Goal: Transaction & Acquisition: Purchase product/service

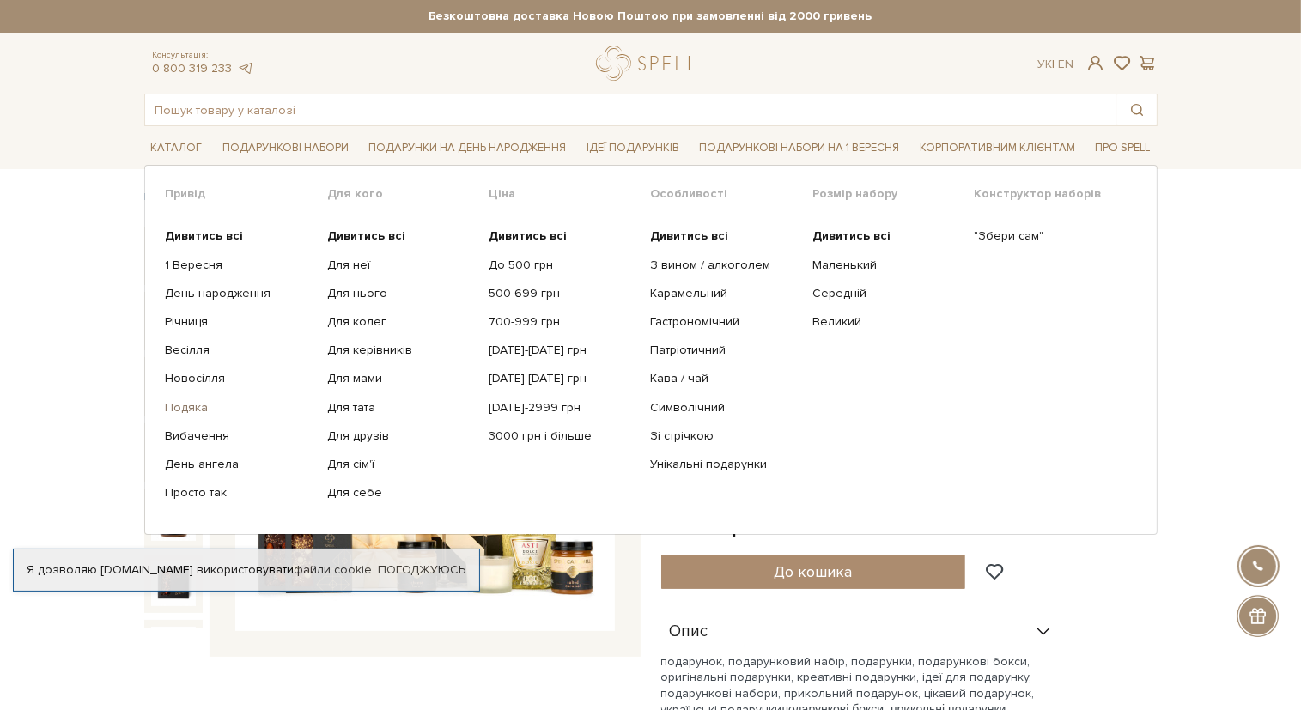
click at [175, 403] on link "Подяка" at bounding box center [240, 407] width 149 height 15
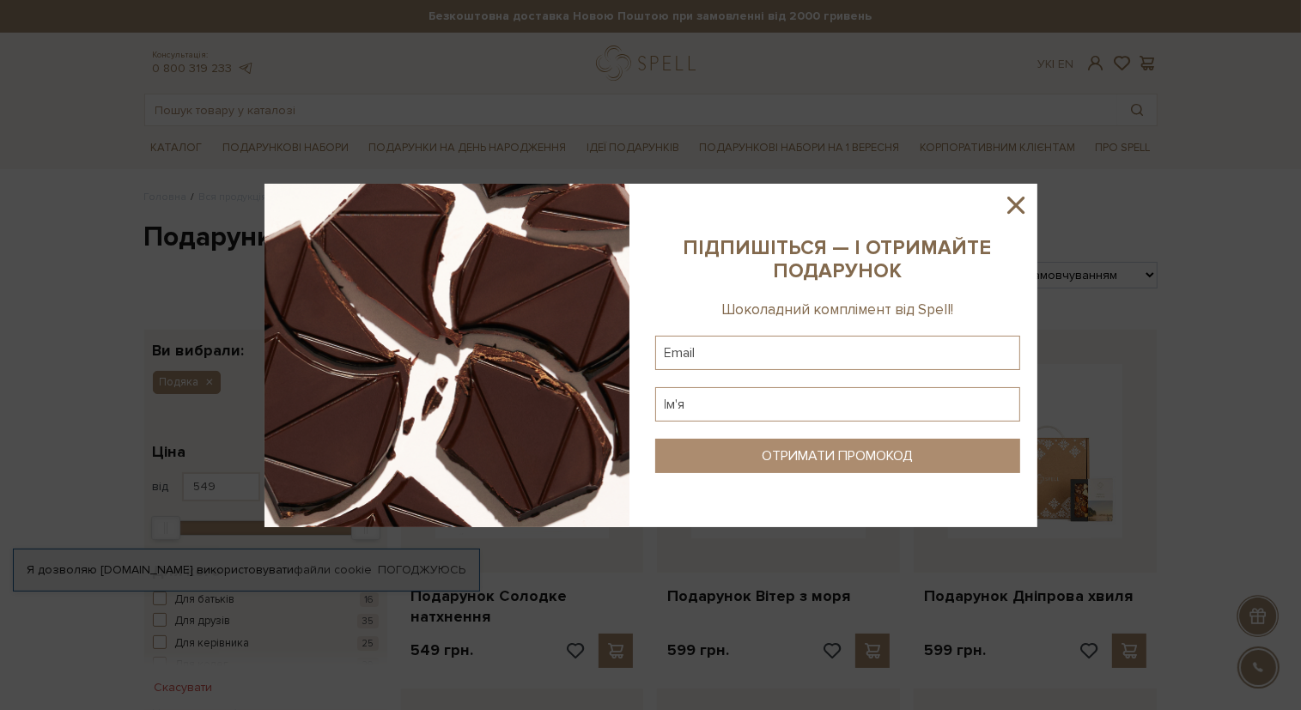
click at [1030, 196] on sys-column-static at bounding box center [837, 355] width 399 height 343
click at [1012, 210] on icon at bounding box center [1015, 205] width 17 height 17
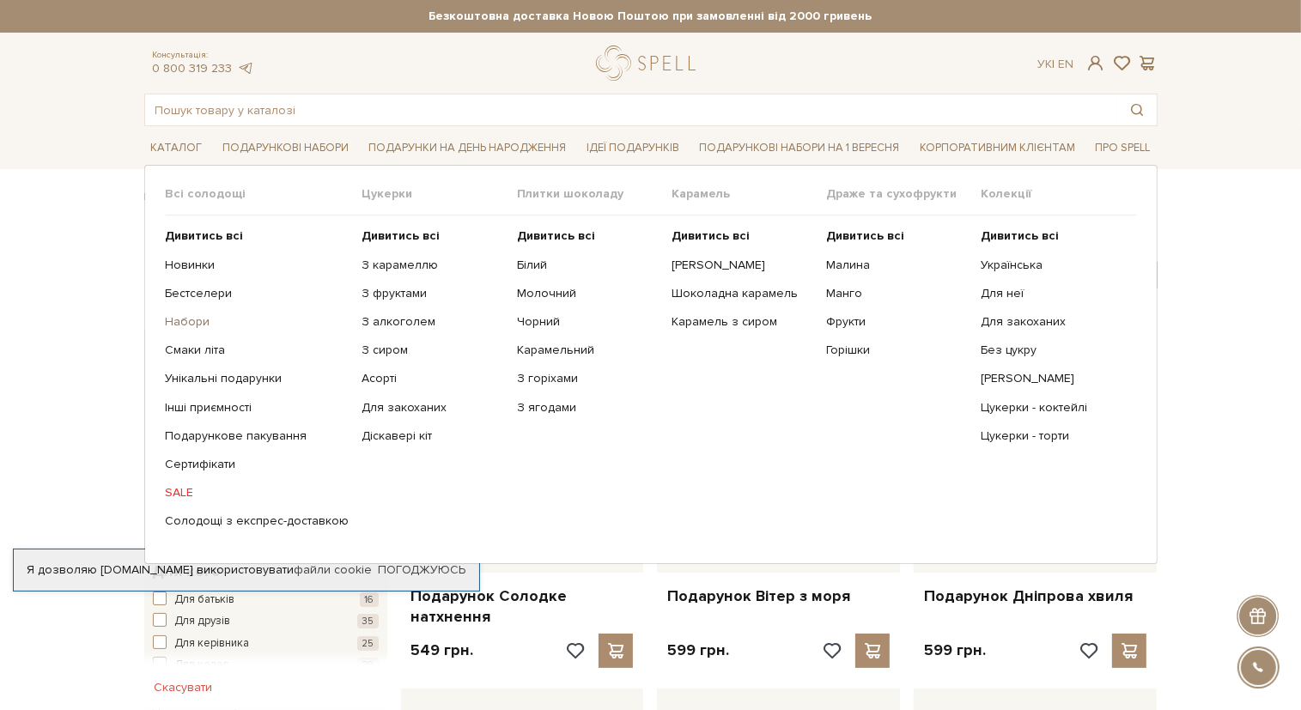
click at [196, 321] on link "Набори" at bounding box center [258, 321] width 184 height 15
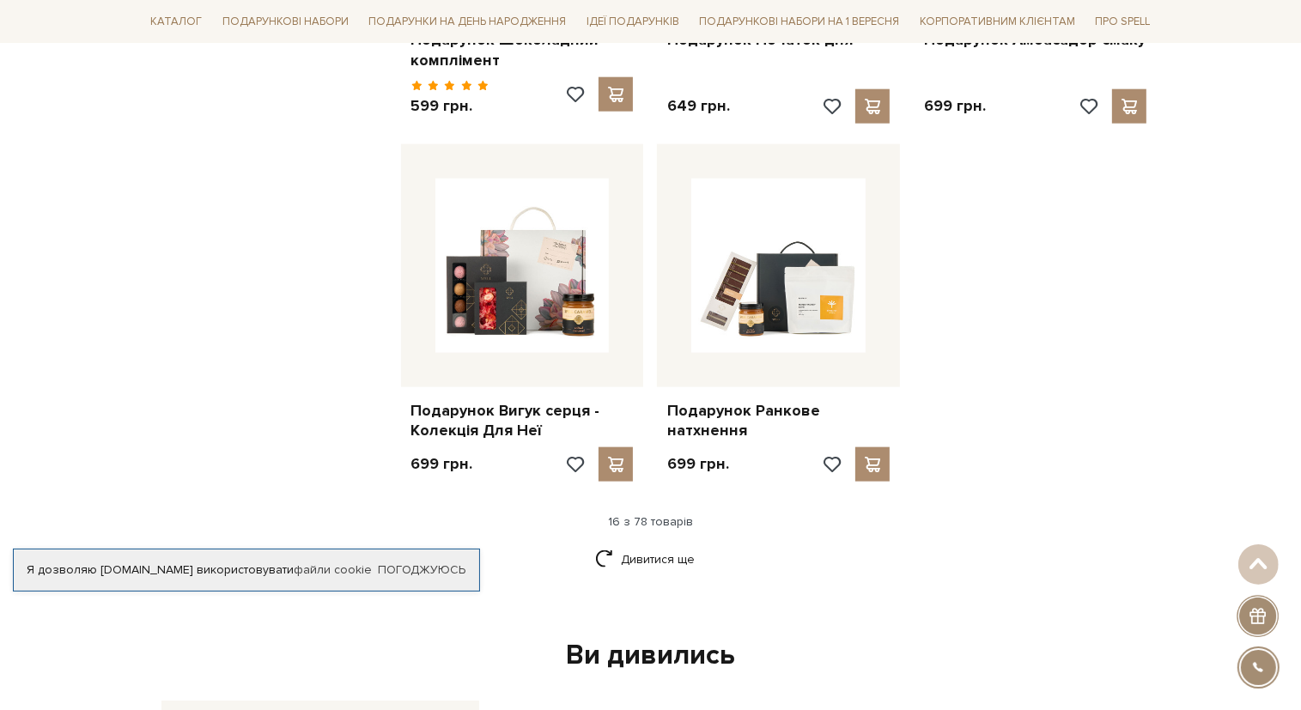
scroll to position [2017, 0]
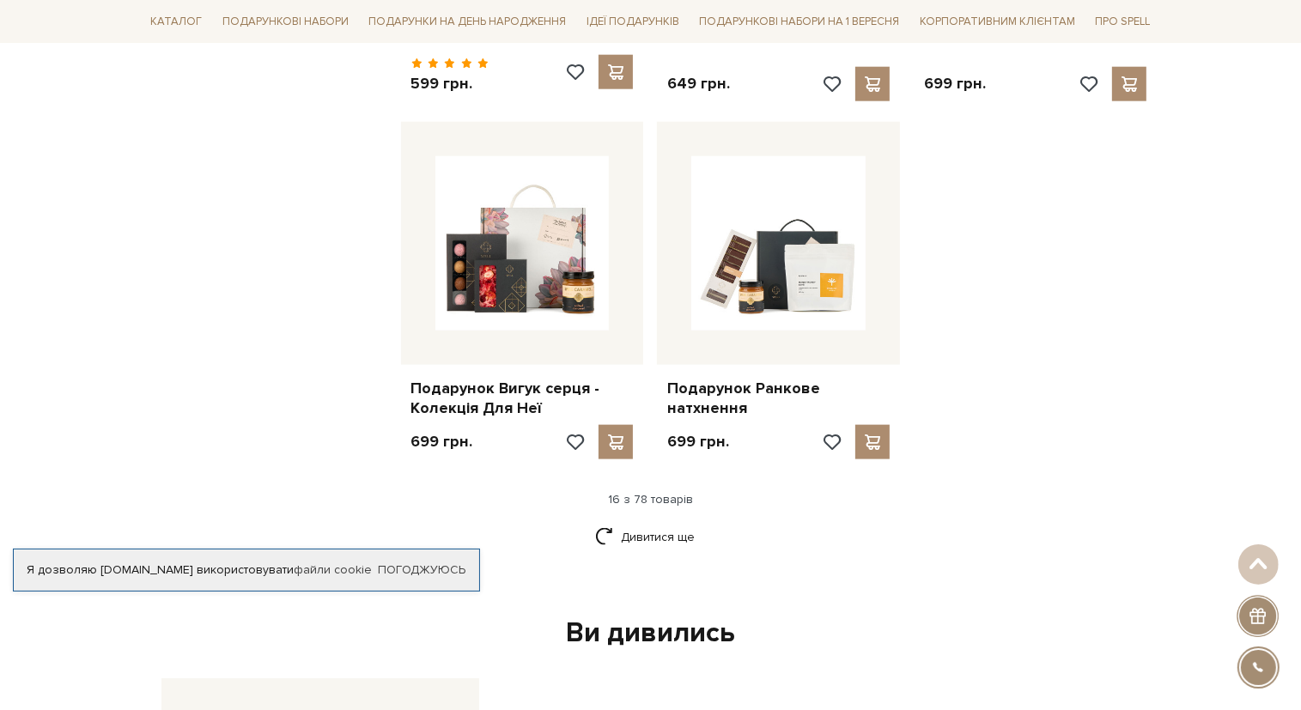
click at [652, 522] on link "Дивитися ще" at bounding box center [651, 537] width 112 height 30
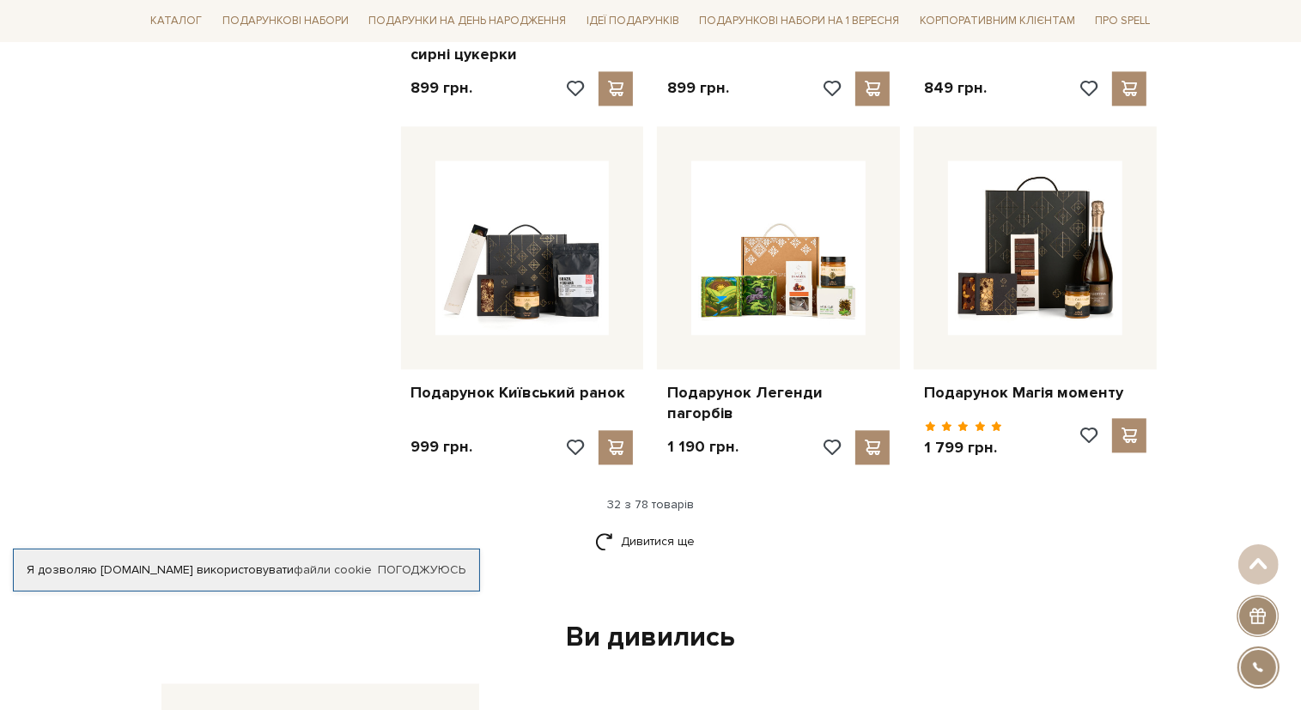
scroll to position [4008, 0]
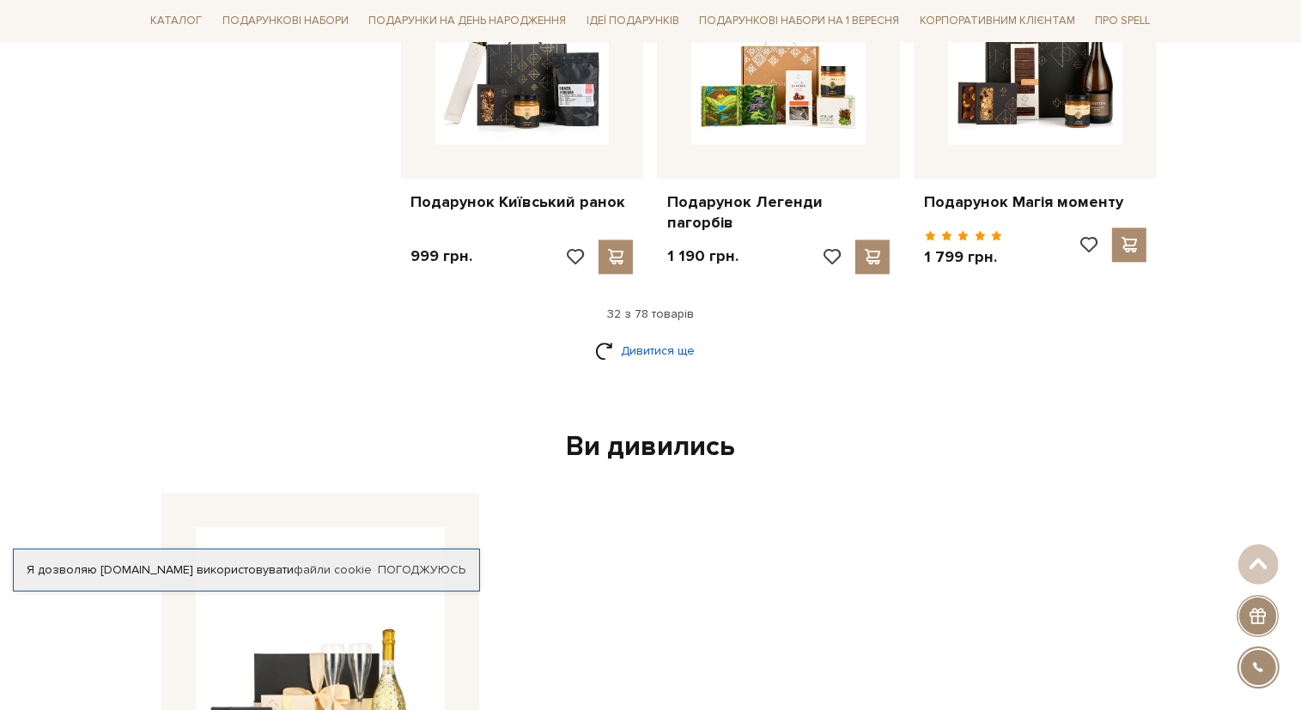
click at [661, 336] on link "Дивитися ще" at bounding box center [651, 351] width 112 height 30
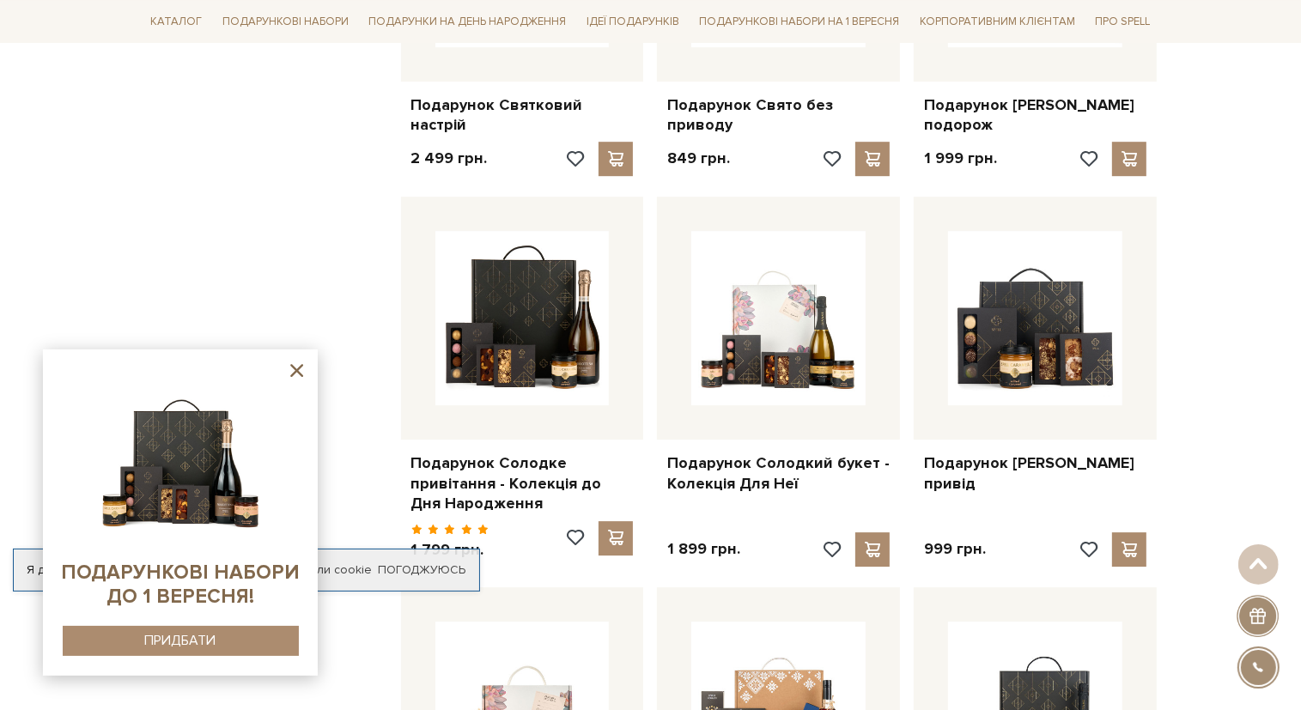
scroll to position [5208, 0]
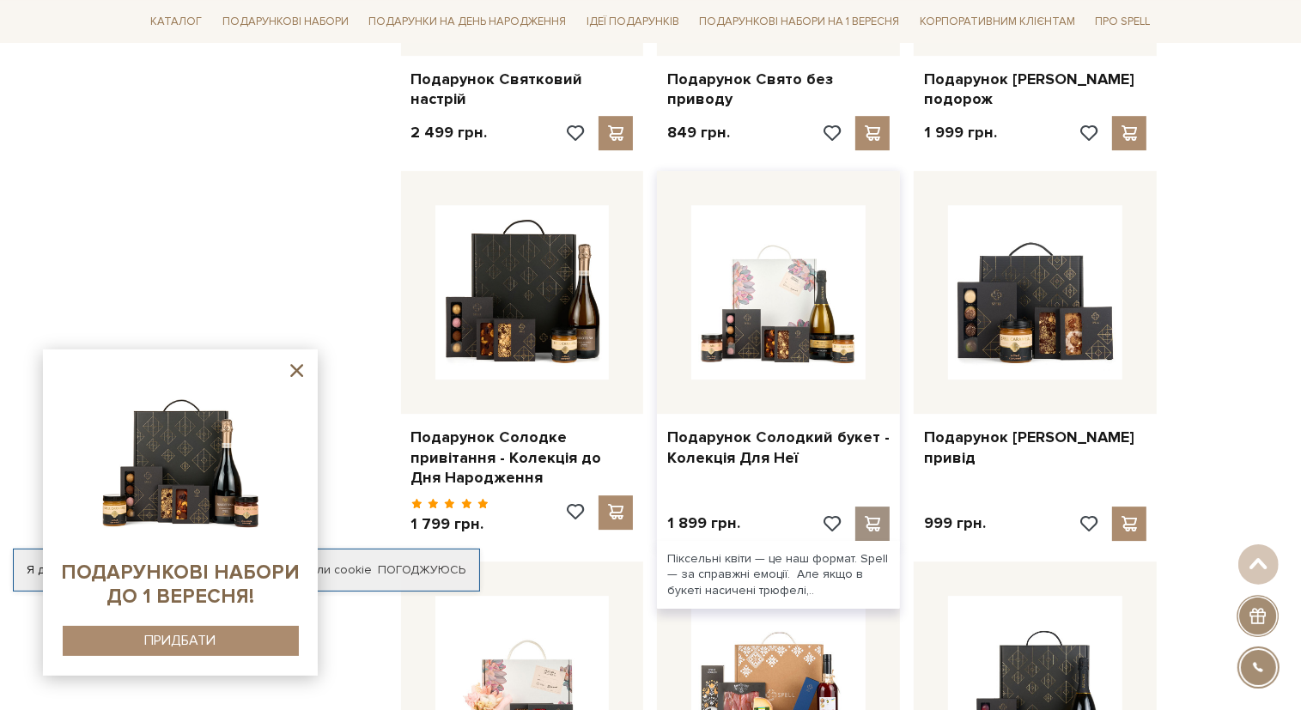
click at [878, 516] on span at bounding box center [872, 523] width 21 height 15
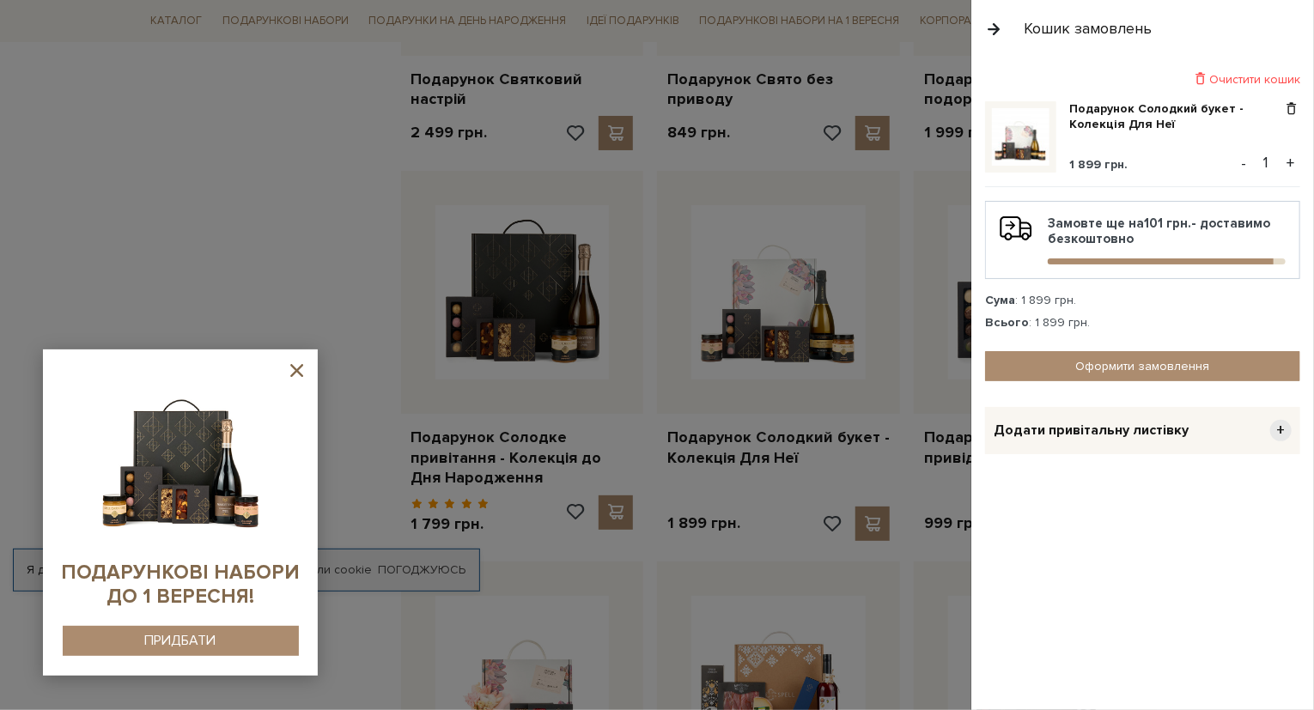
click at [1291, 159] on button "+" at bounding box center [1290, 163] width 20 height 26
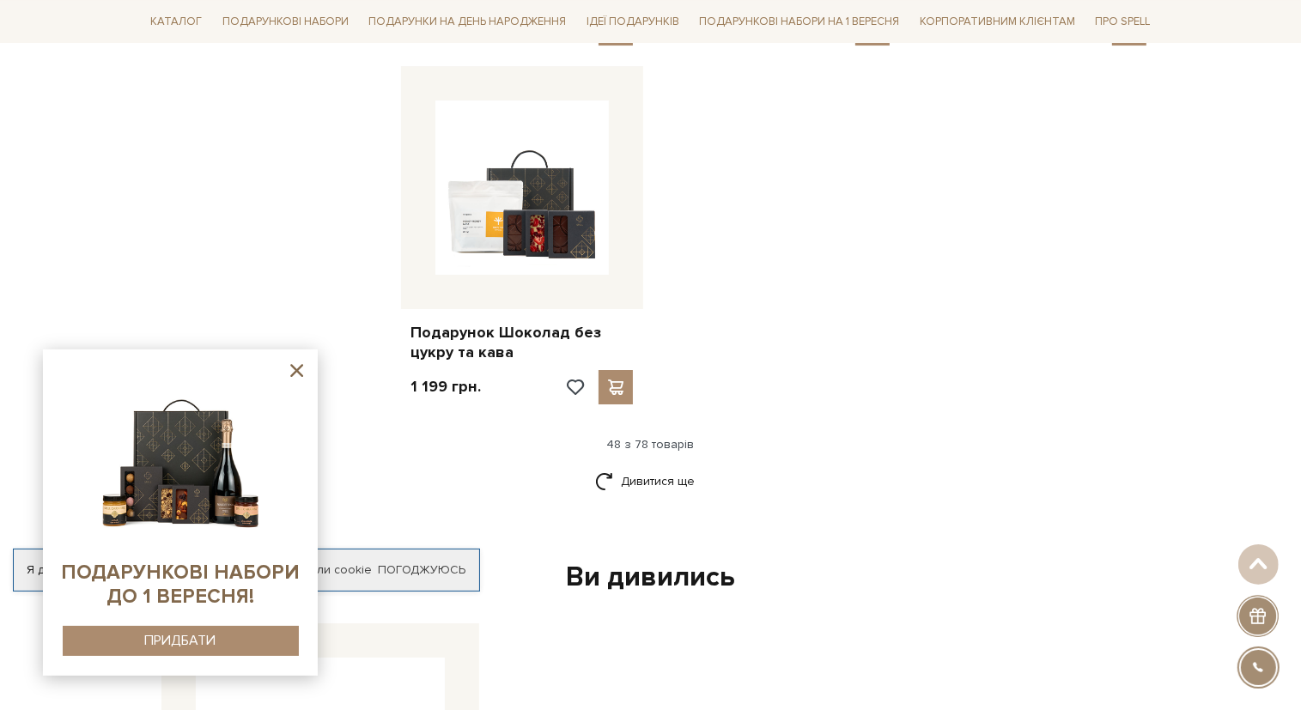
scroll to position [6140, 0]
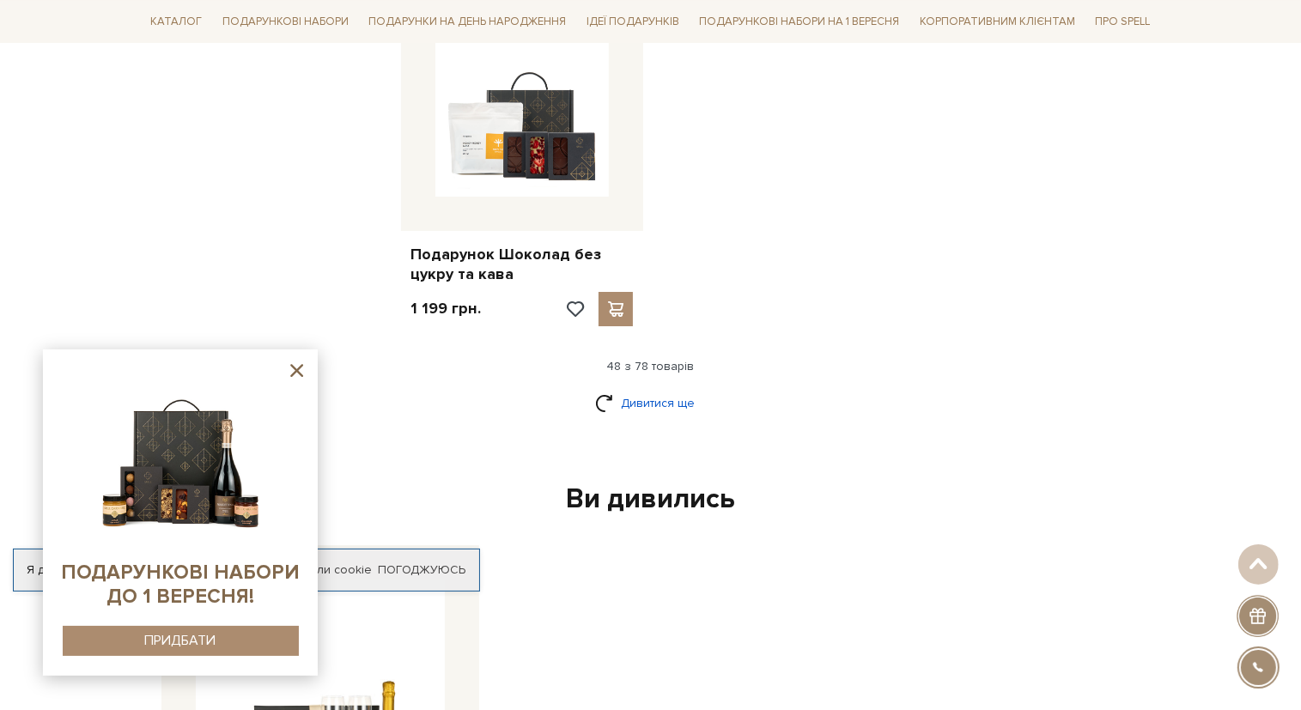
click at [649, 388] on link "Дивитися ще" at bounding box center [651, 403] width 112 height 30
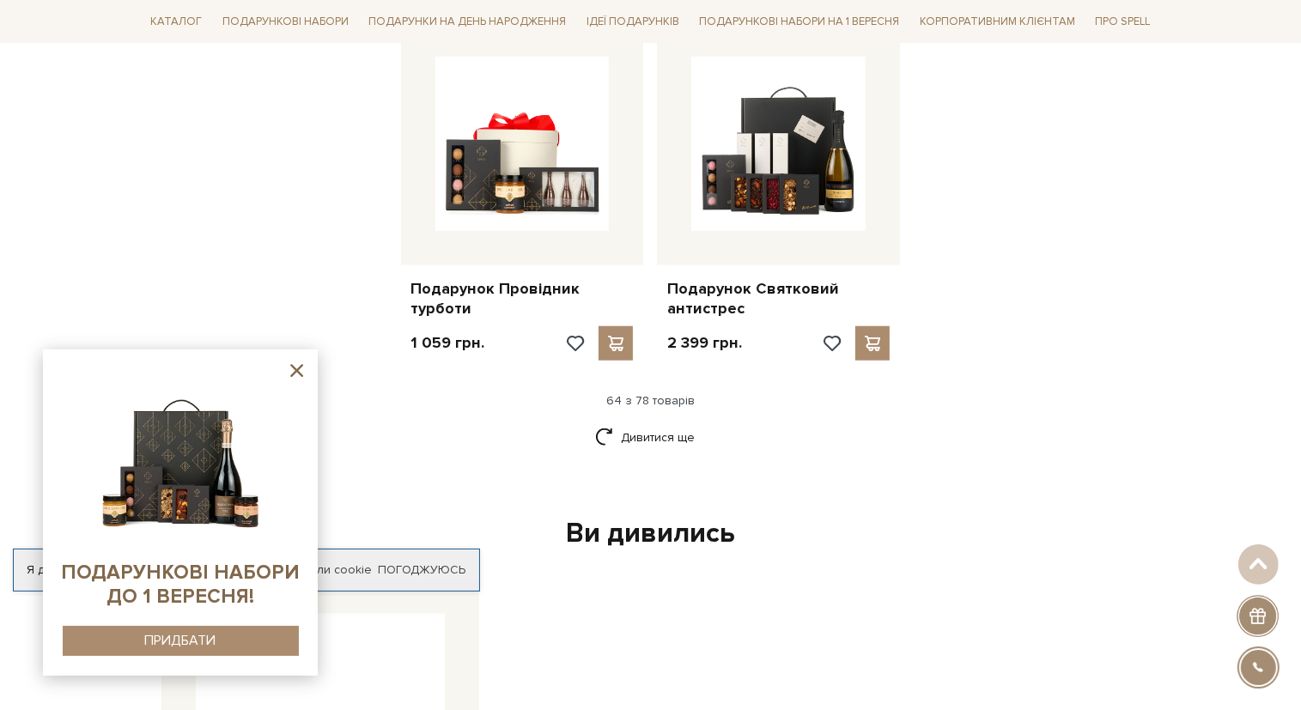
scroll to position [7962, 0]
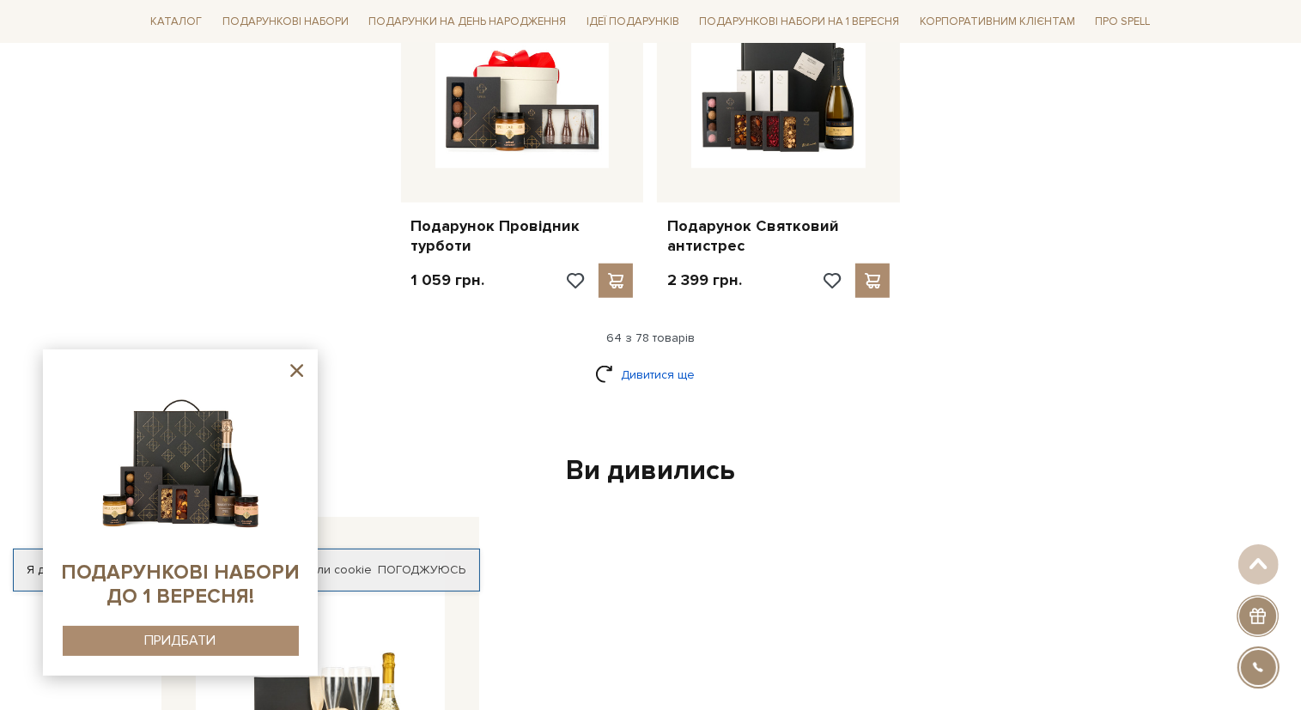
click at [685, 360] on link "Дивитися ще" at bounding box center [651, 375] width 112 height 30
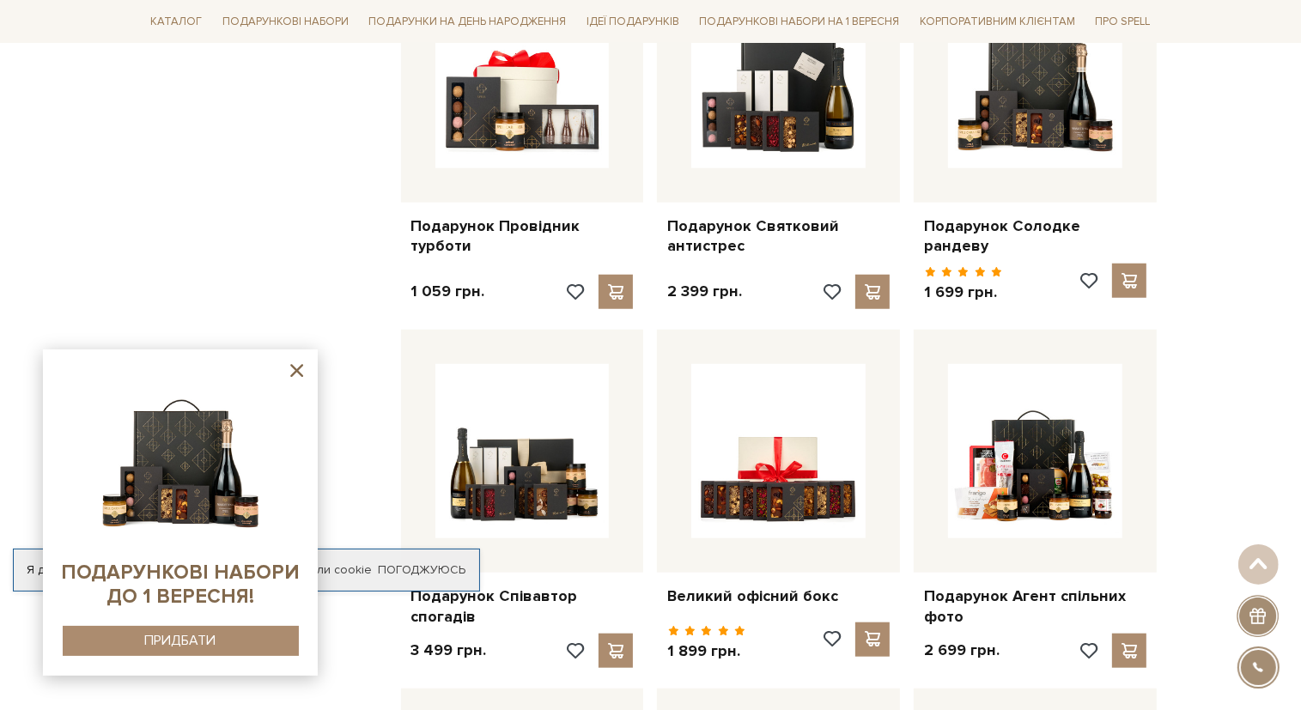
click at [290, 365] on icon at bounding box center [296, 370] width 13 height 13
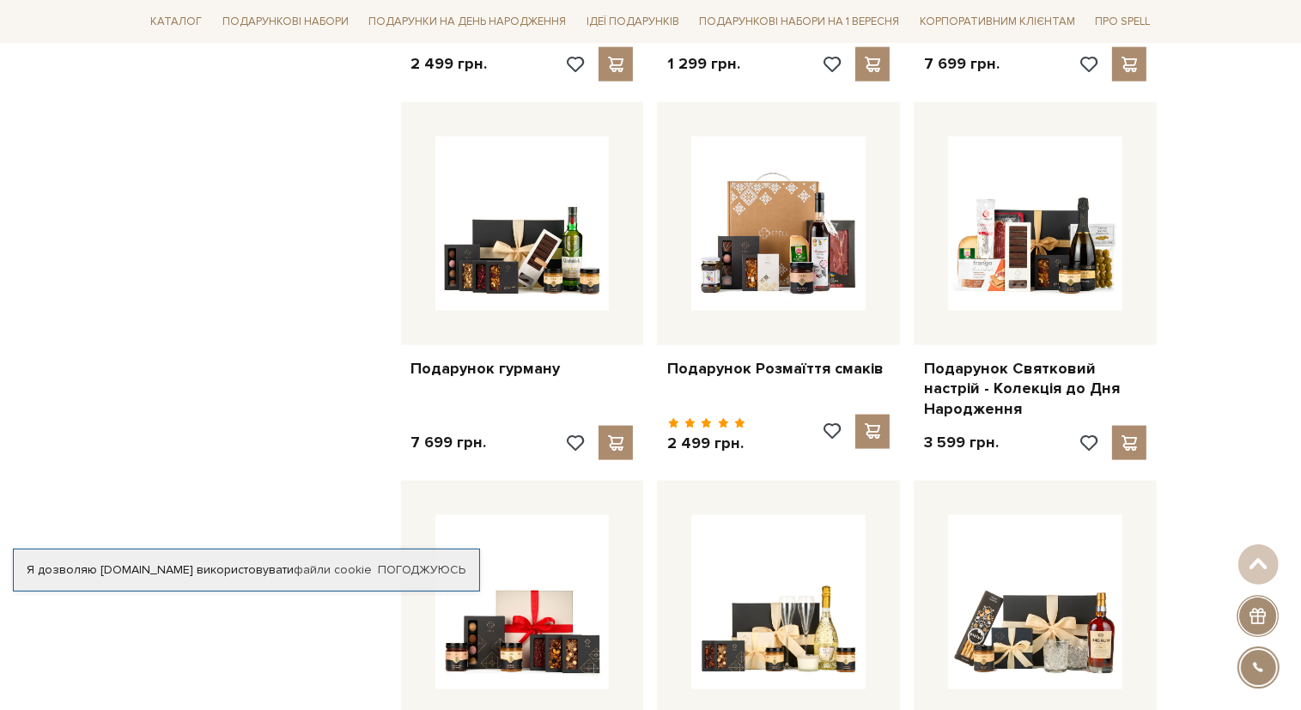
scroll to position [8835, 0]
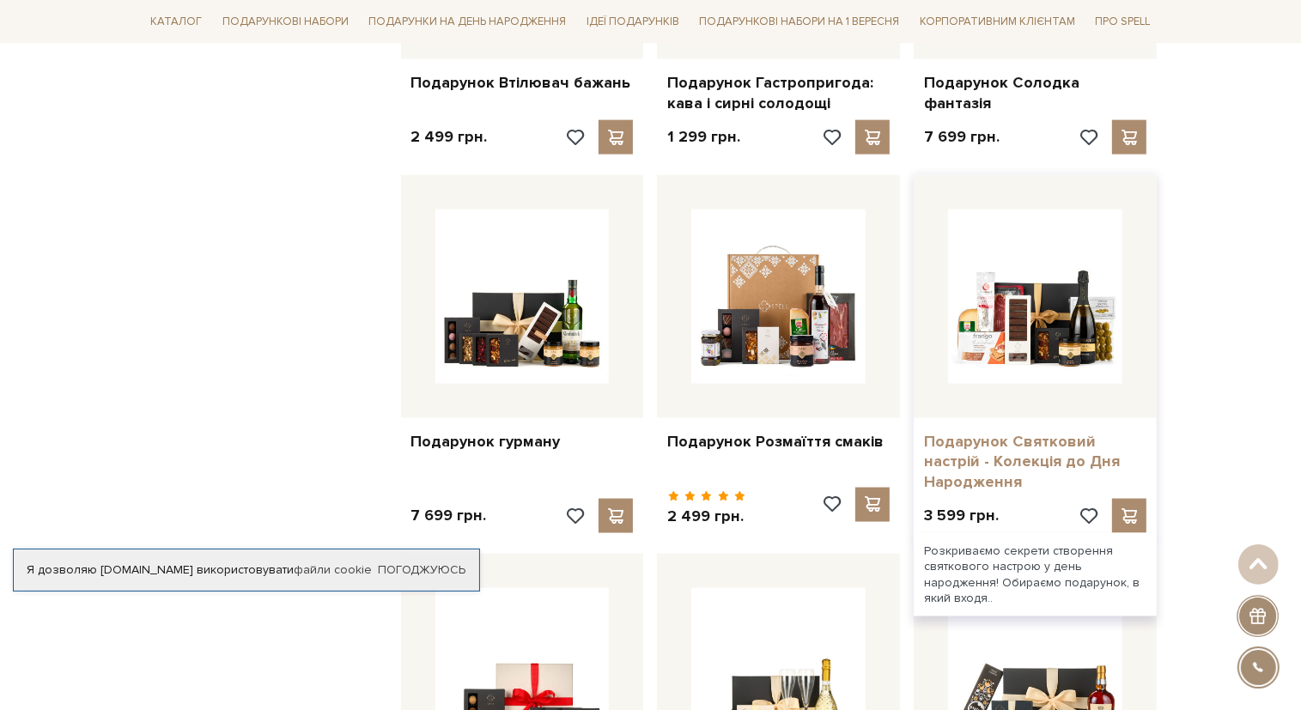
click at [1011, 432] on link "Подарунок Святковий настрій - Колекція до Дня Народження" at bounding box center [1035, 462] width 222 height 60
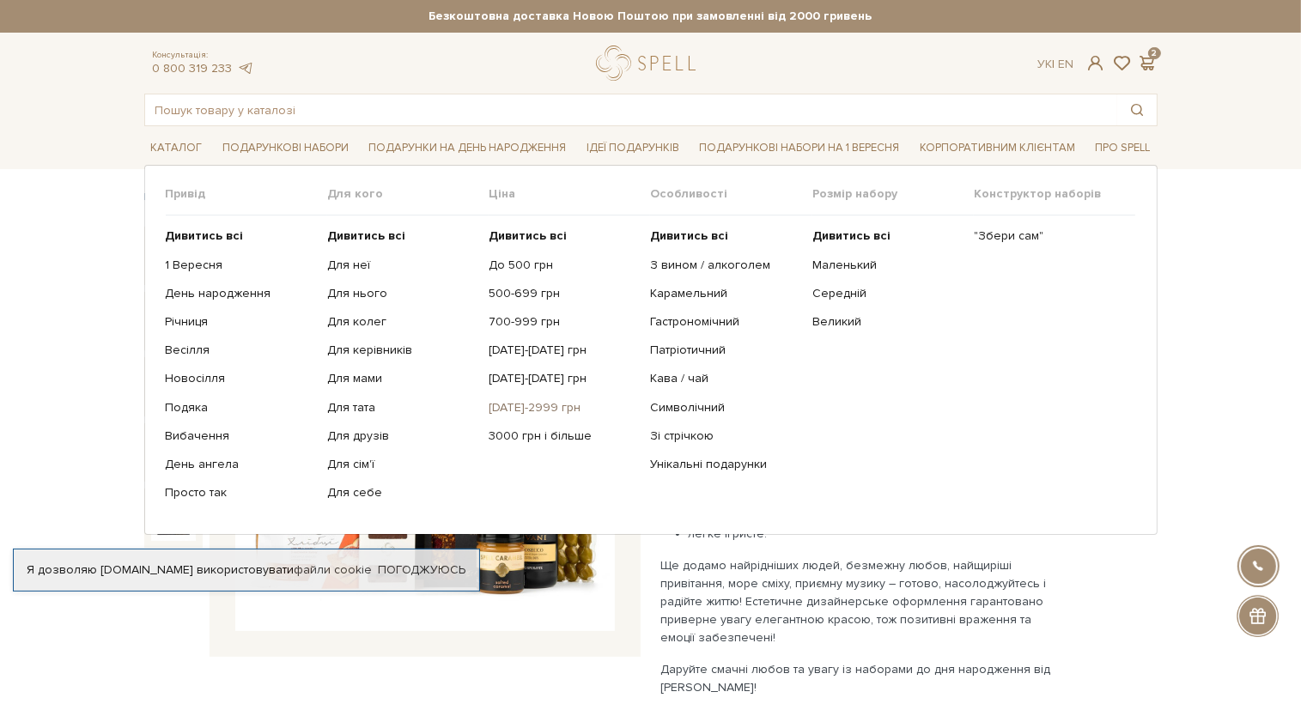
click at [515, 401] on link "[DATE]-2999 грн" at bounding box center [563, 407] width 149 height 15
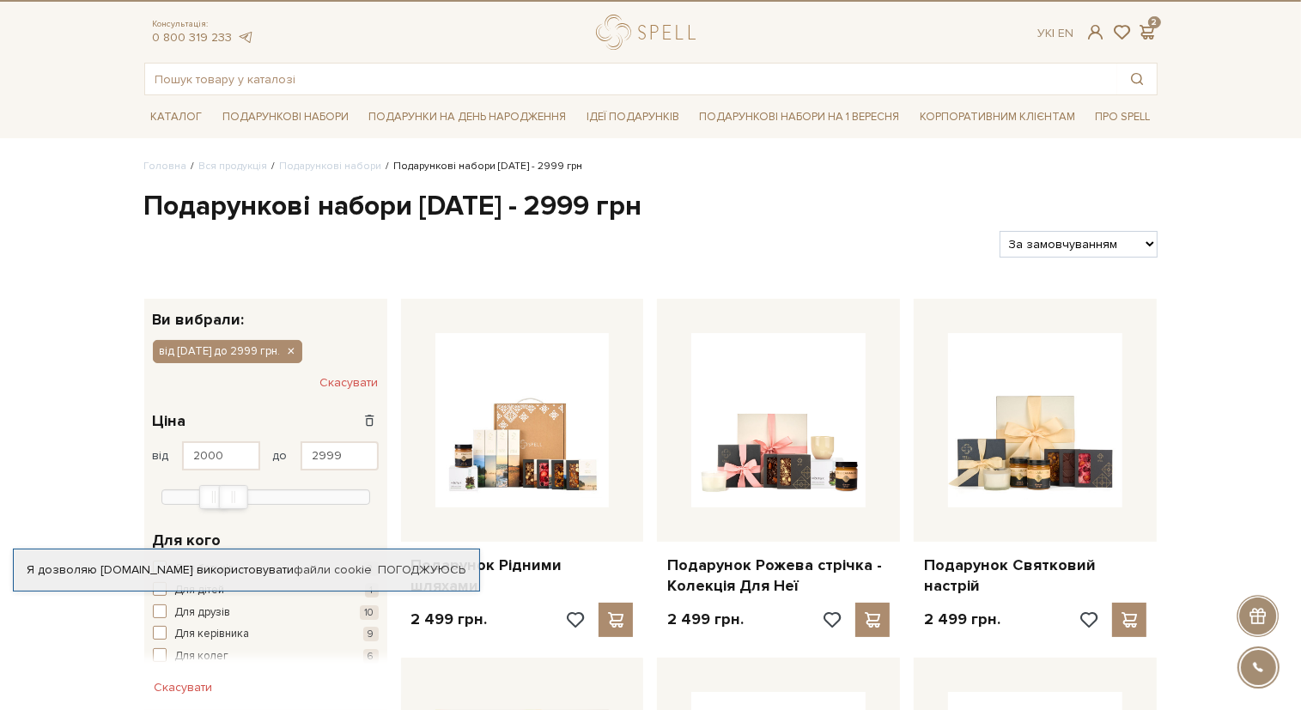
scroll to position [46, 0]
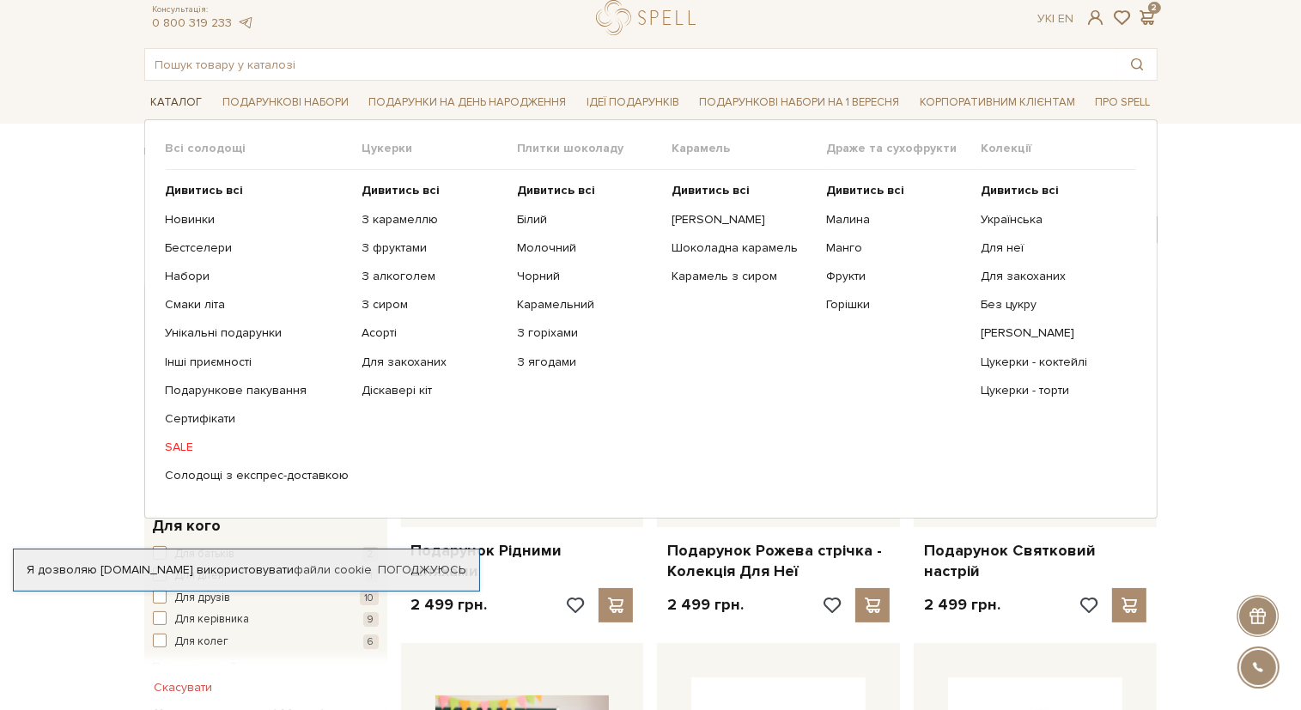
click at [160, 99] on link "Каталог" at bounding box center [176, 102] width 65 height 27
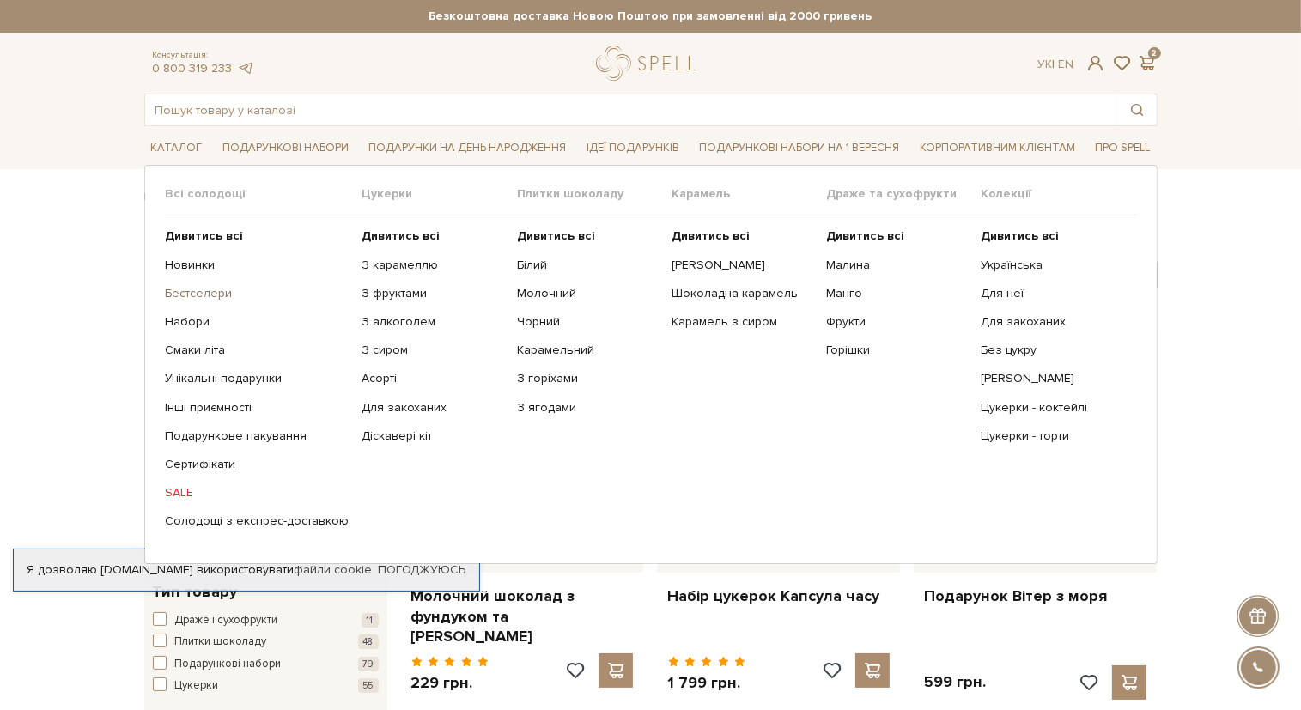
click at [195, 288] on link "Бестселери" at bounding box center [258, 293] width 184 height 15
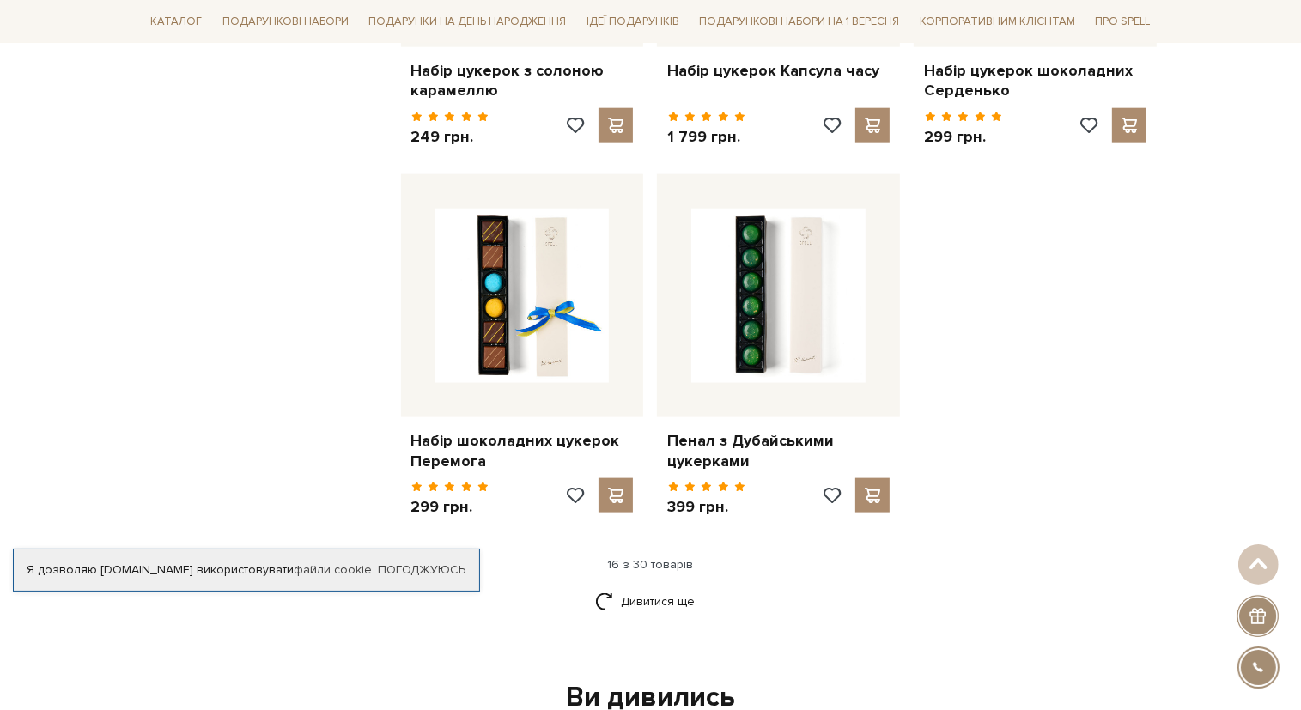
scroll to position [2040, 0]
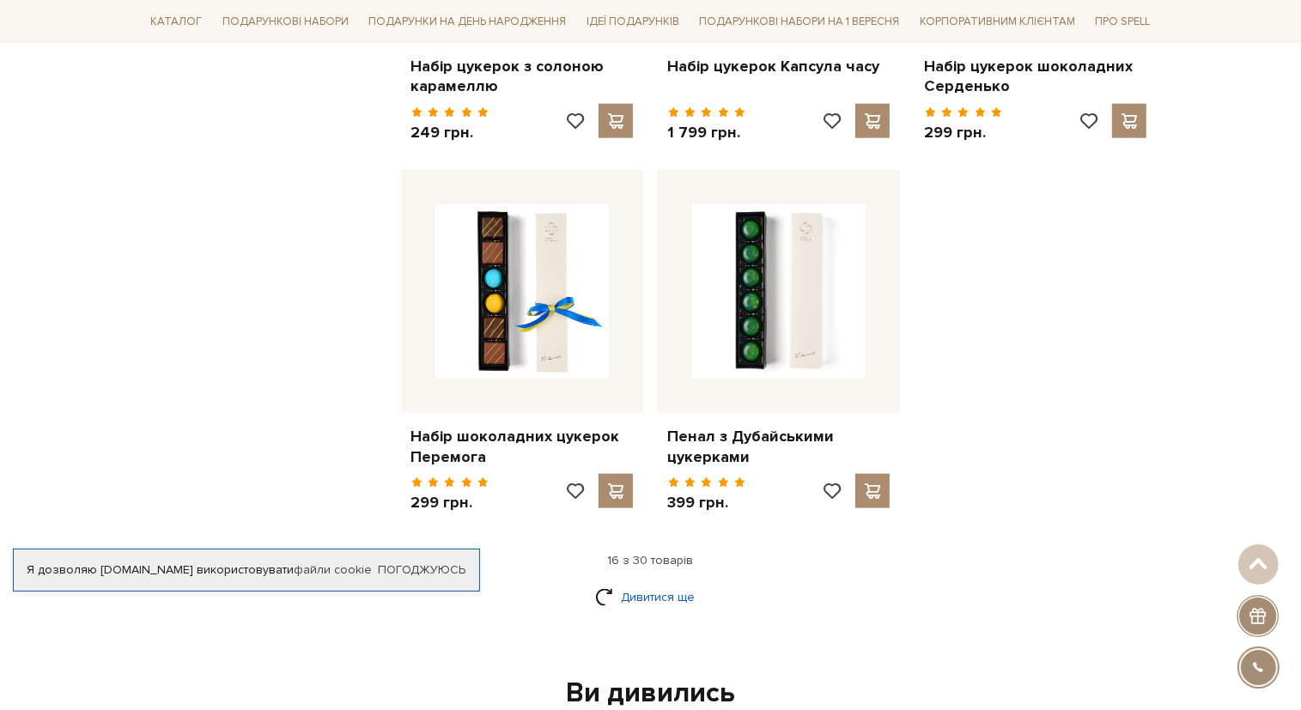
click at [641, 583] on link "Дивитися ще" at bounding box center [651, 597] width 112 height 30
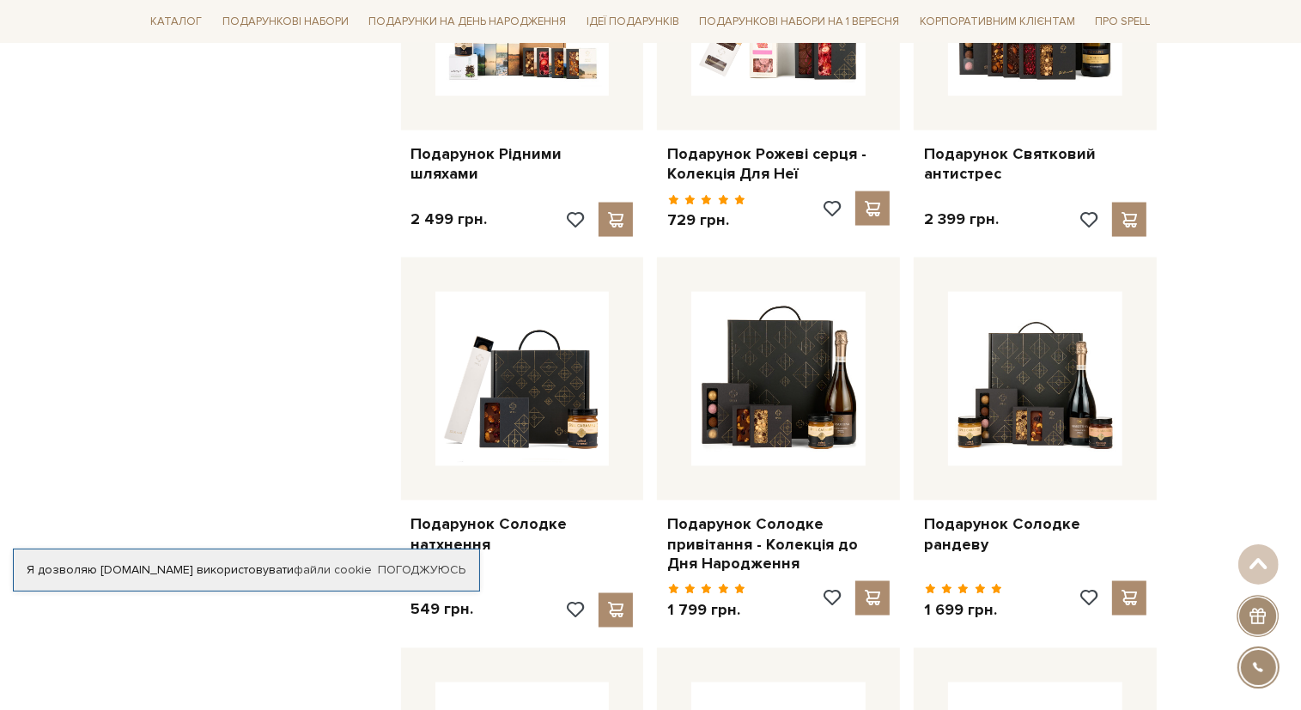
scroll to position [2682, 0]
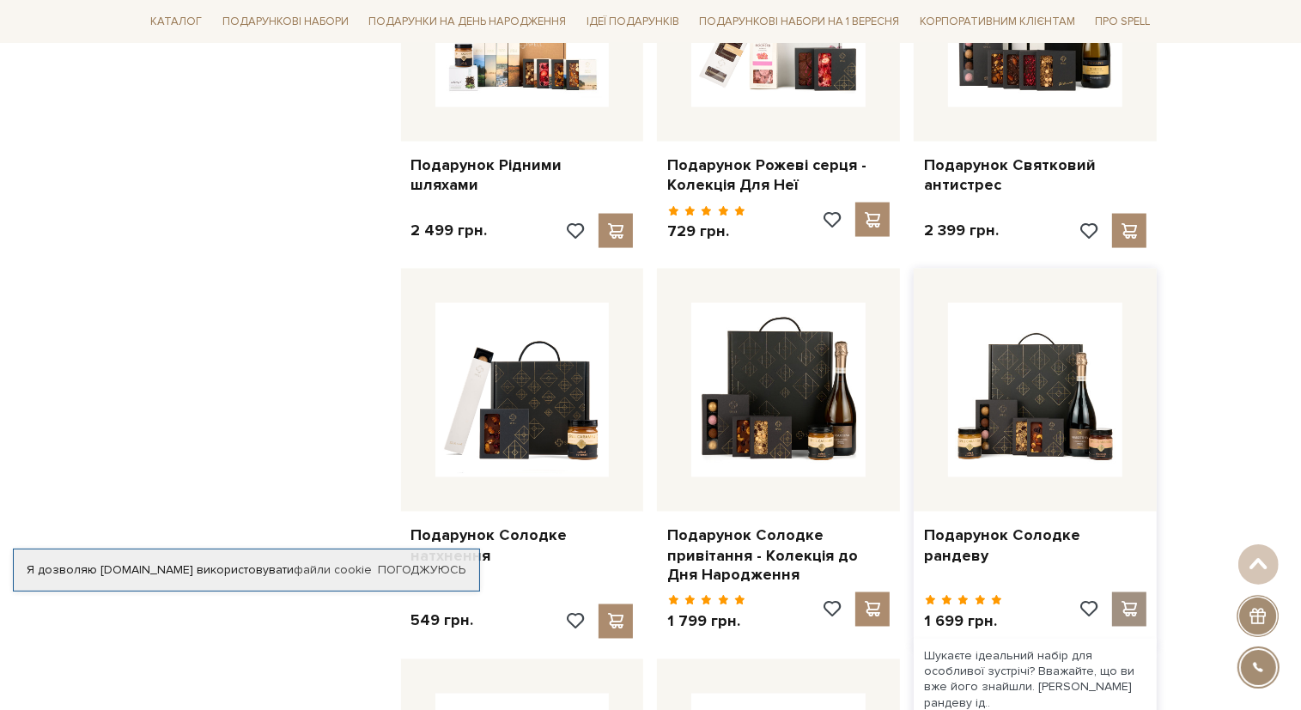
click at [1129, 602] on span at bounding box center [1129, 609] width 21 height 15
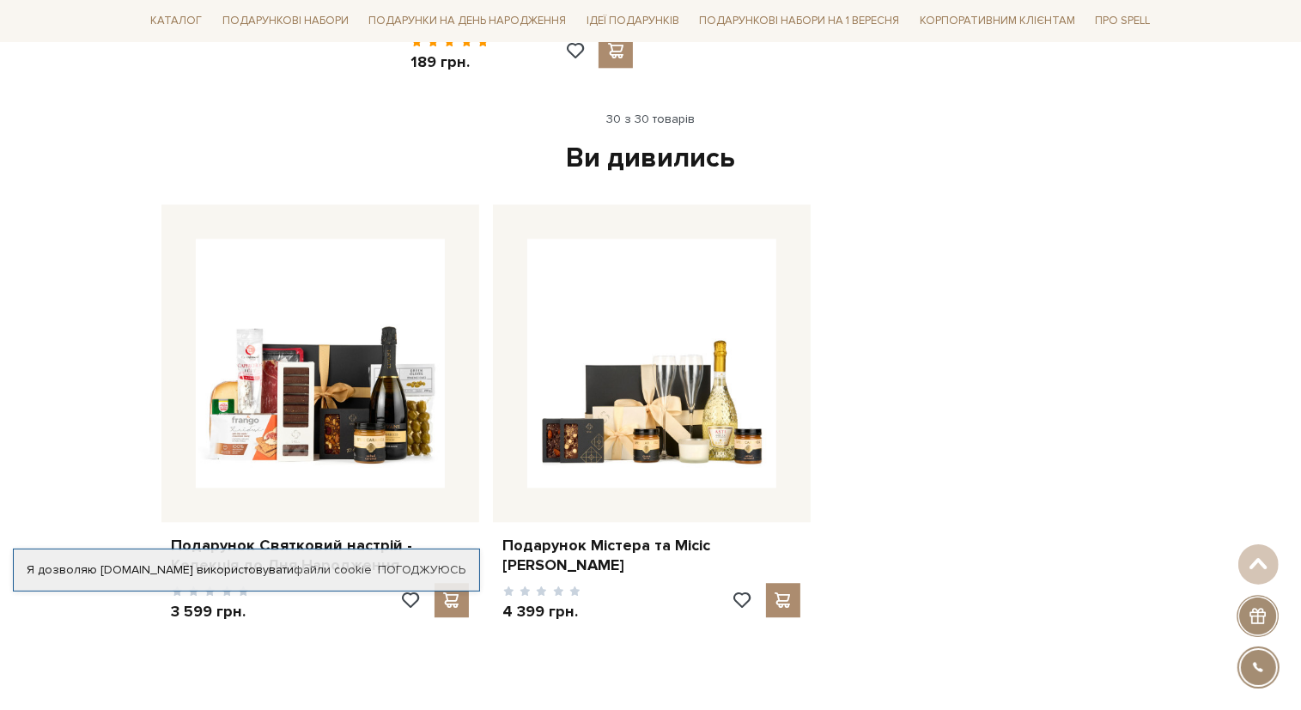
scroll to position [0, 0]
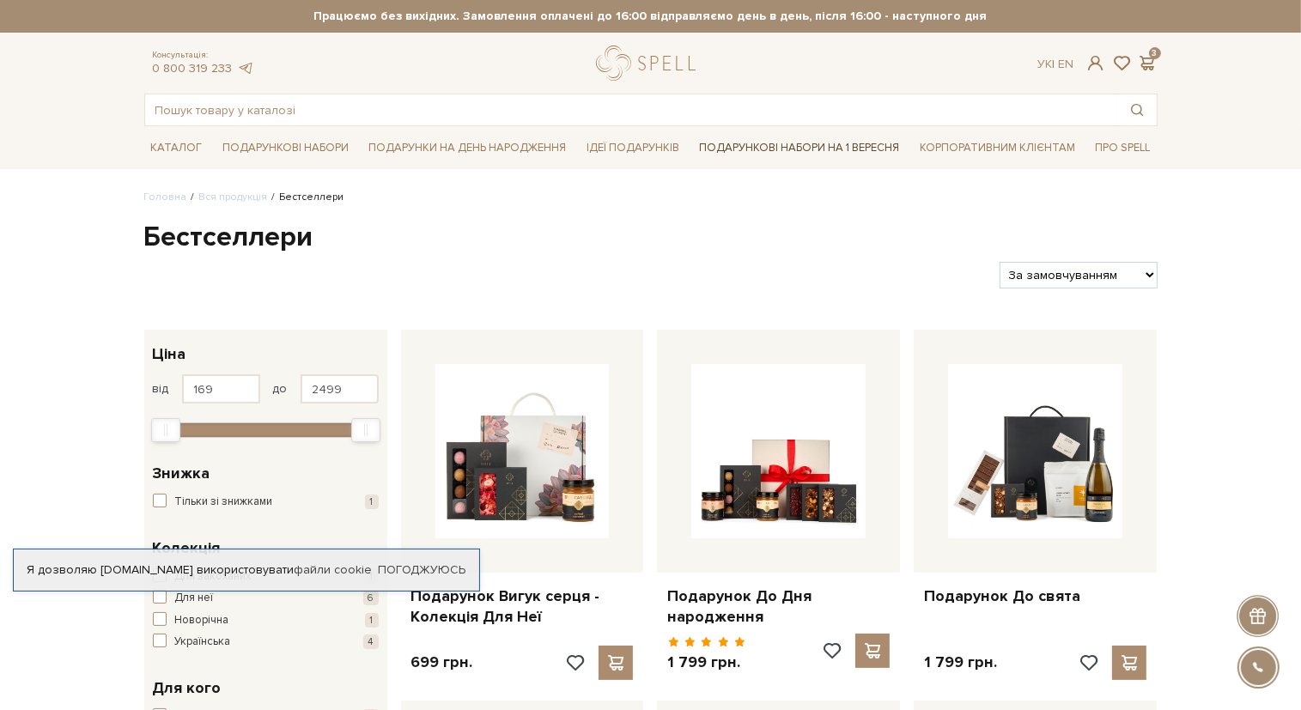
click at [780, 148] on link "Подарункові набори на 1 Вересня" at bounding box center [800, 147] width 214 height 29
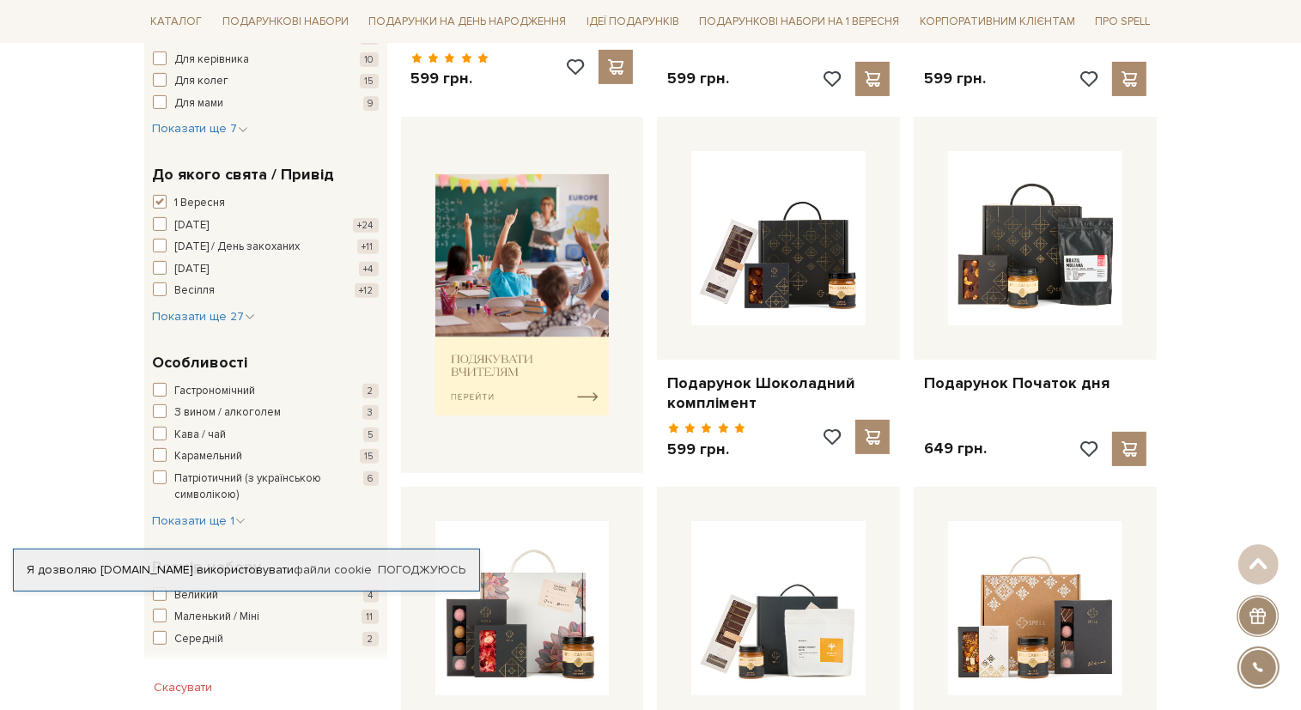
scroll to position [21, 0]
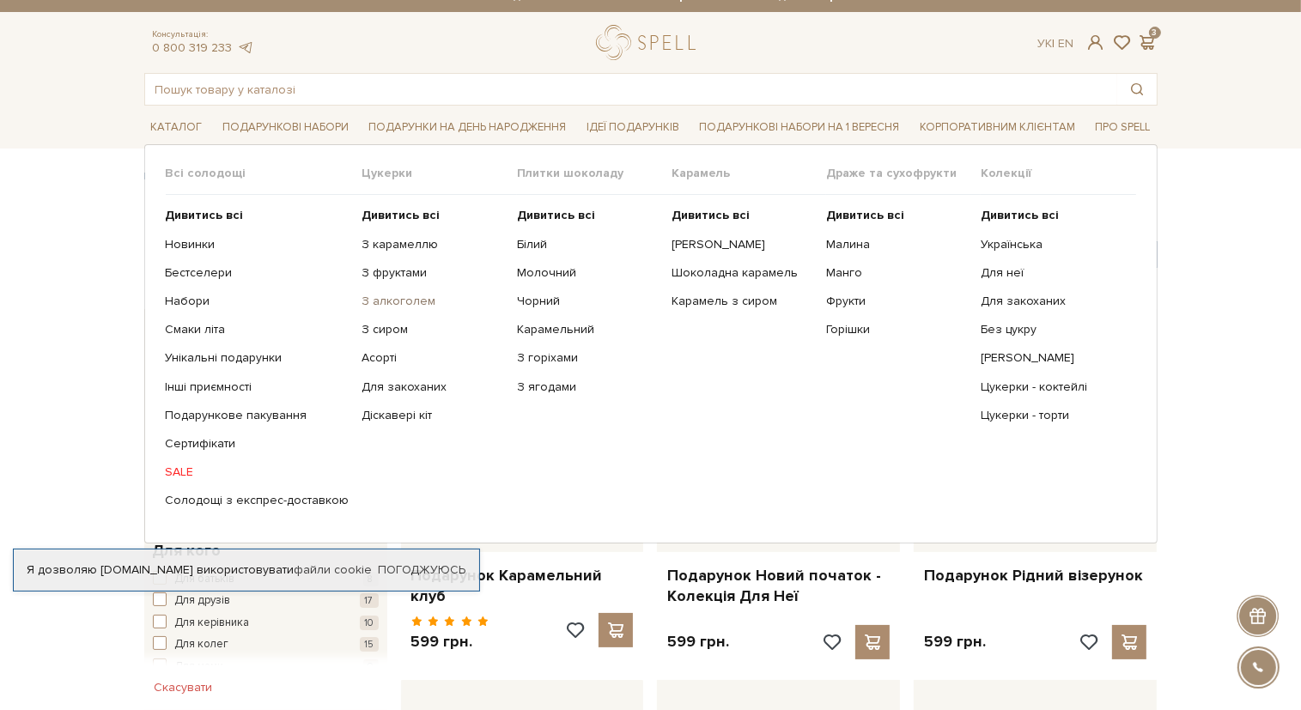
click at [371, 304] on link "З алкоголем" at bounding box center [433, 301] width 142 height 15
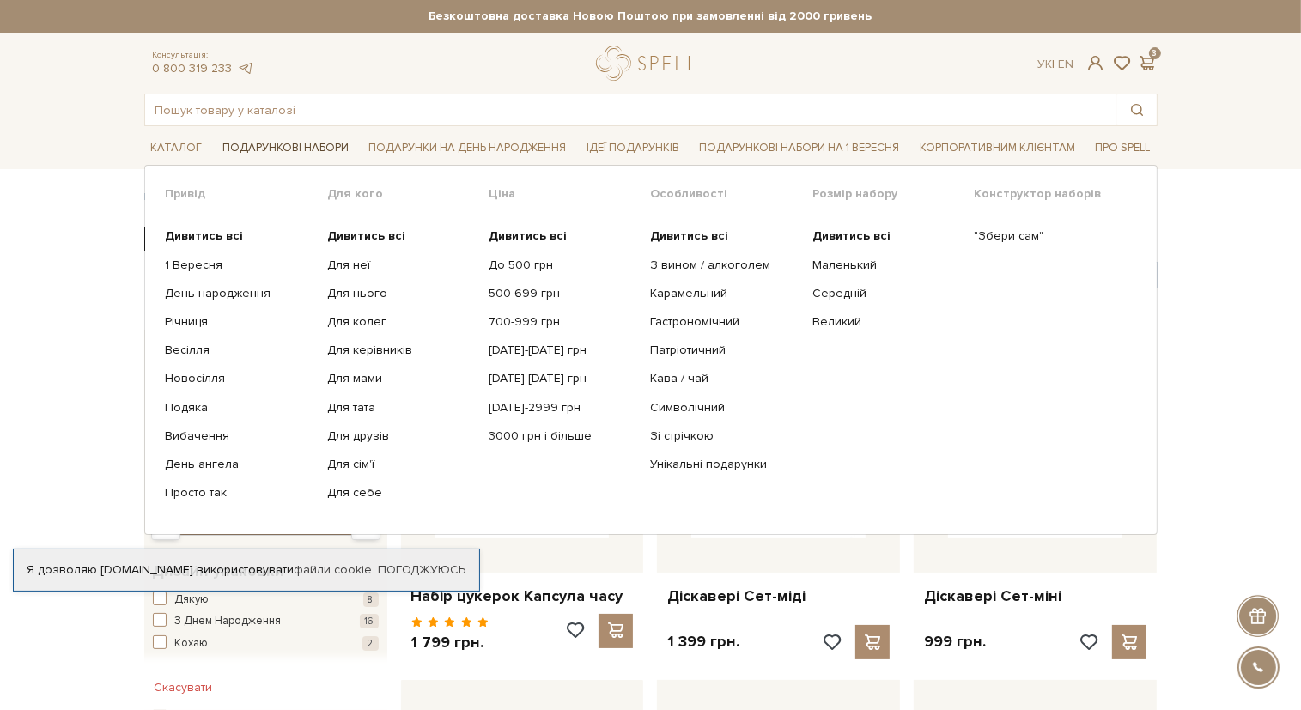
click at [276, 140] on link "Подарункові набори" at bounding box center [286, 148] width 140 height 27
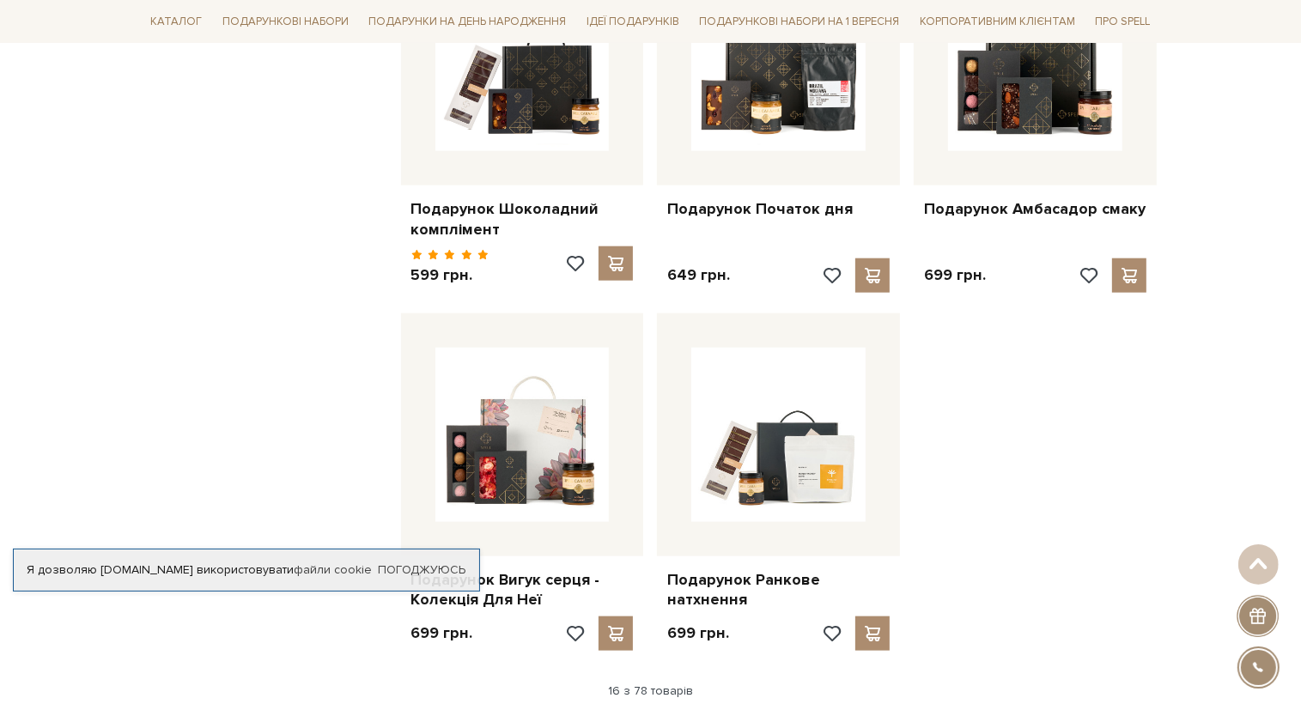
scroll to position [1962, 0]
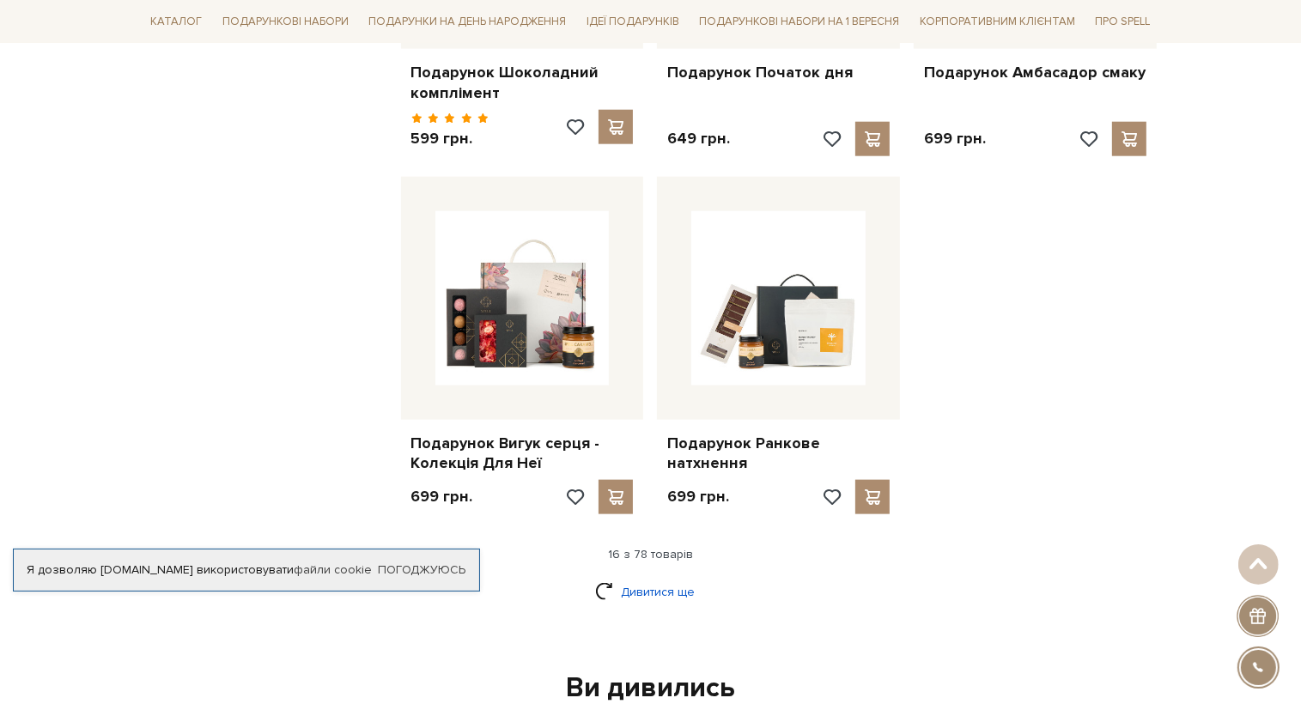
click at [666, 577] on link "Дивитися ще" at bounding box center [651, 592] width 112 height 30
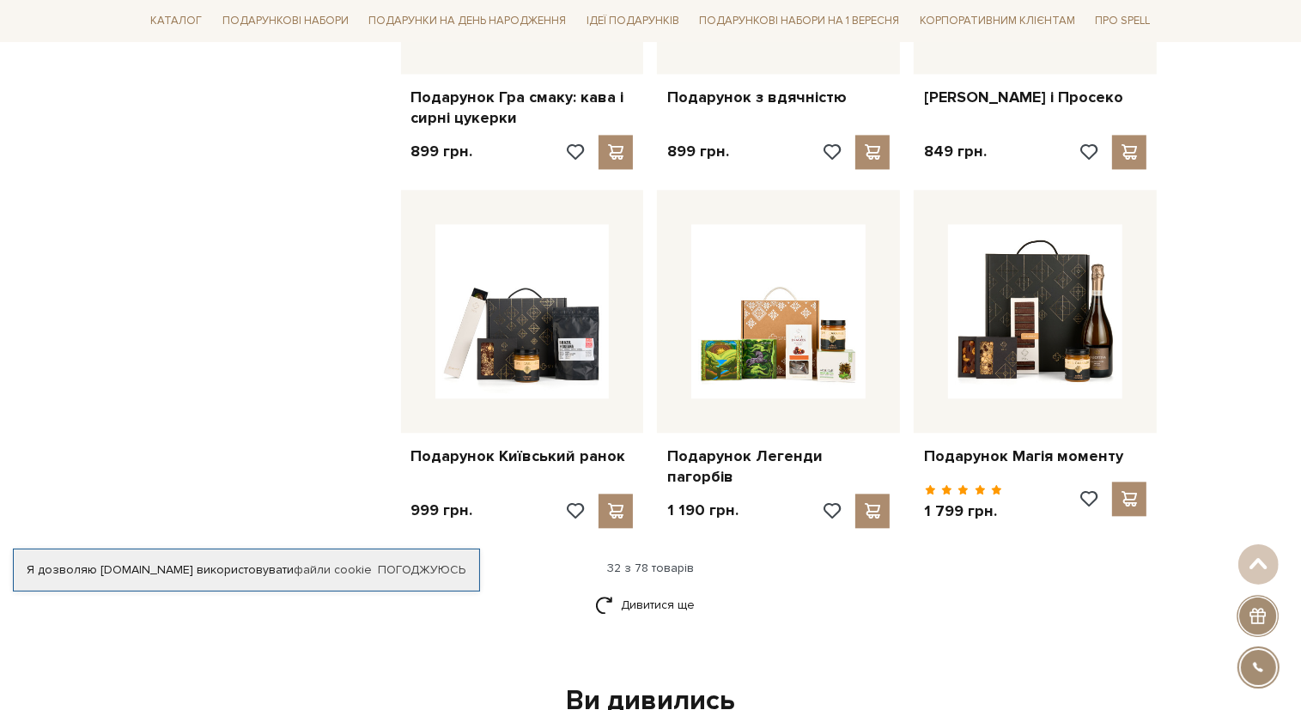
scroll to position [3799, 0]
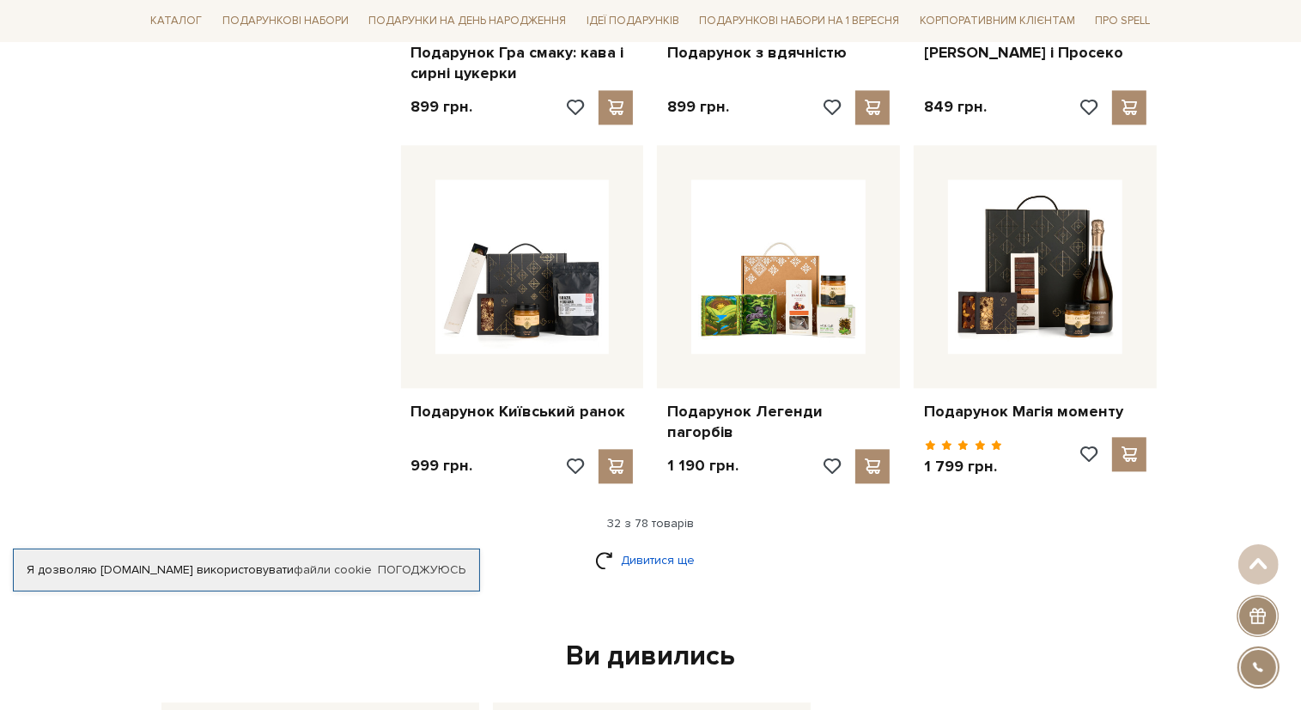
click at [645, 545] on link "Дивитися ще" at bounding box center [651, 560] width 112 height 30
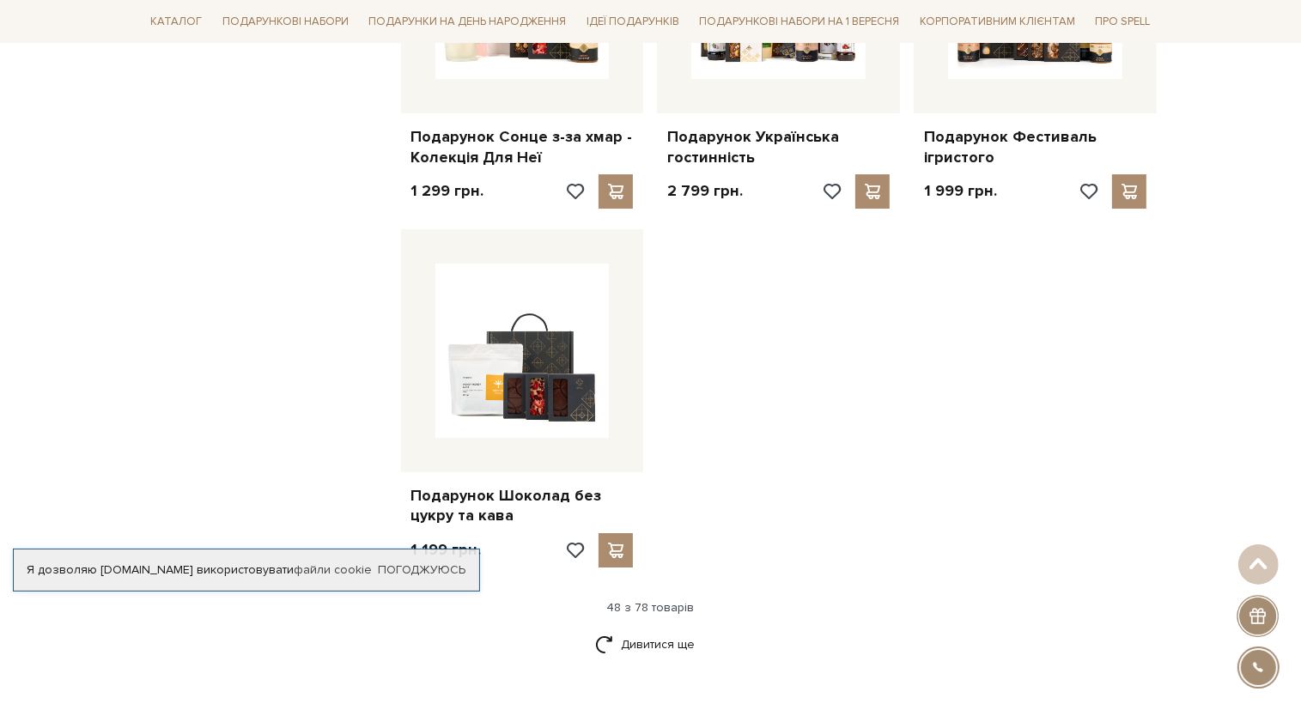
scroll to position [5942, 0]
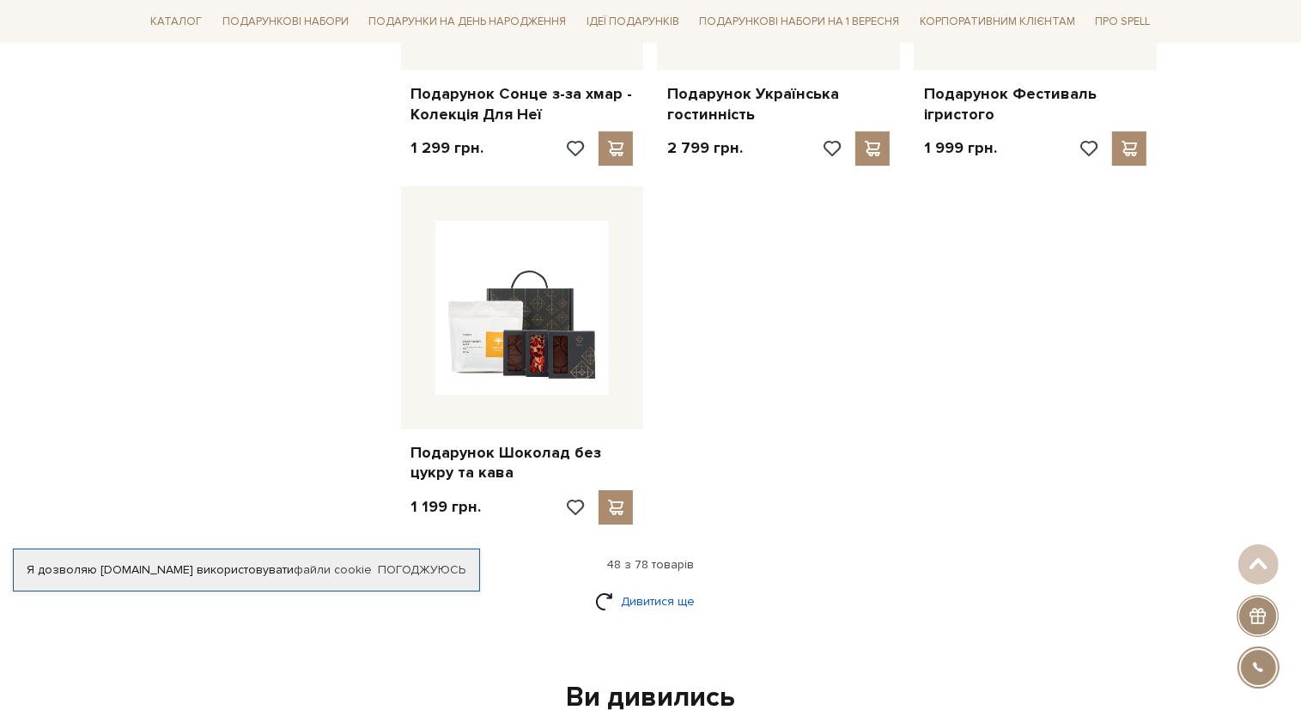
click at [702, 586] on link "Дивитися ще" at bounding box center [651, 601] width 112 height 30
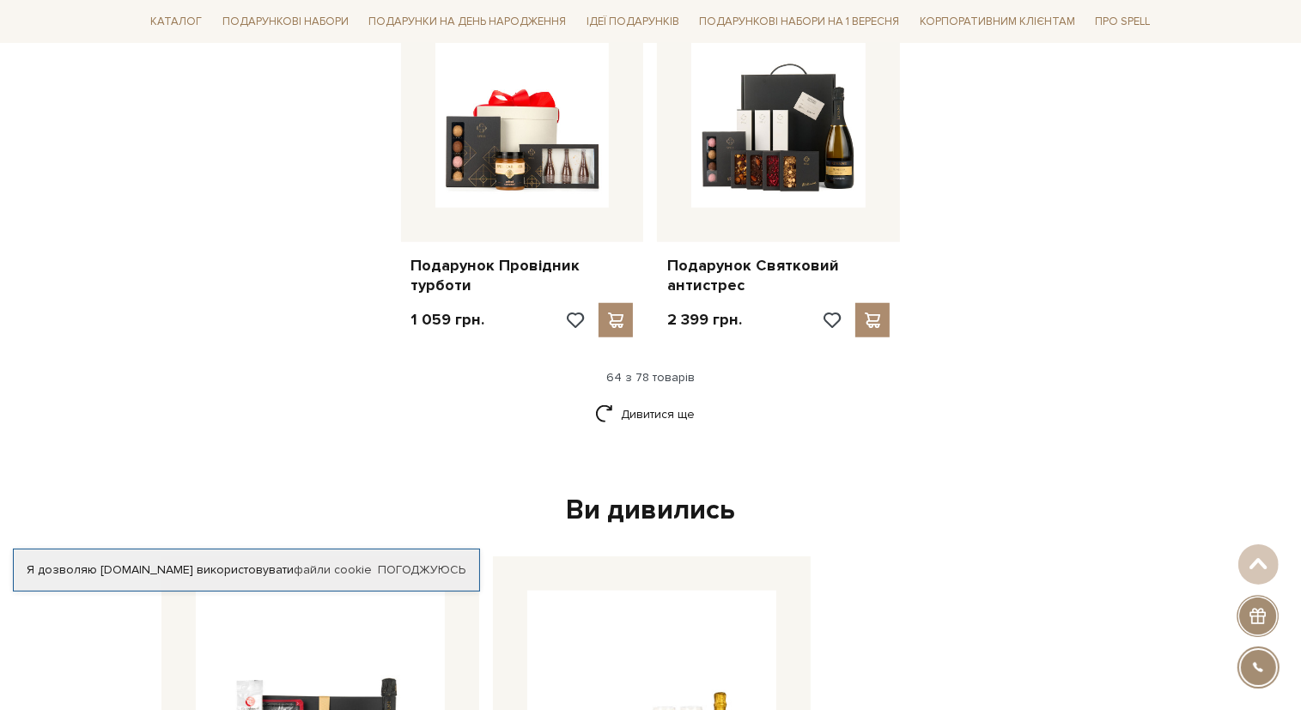
scroll to position [7891, 0]
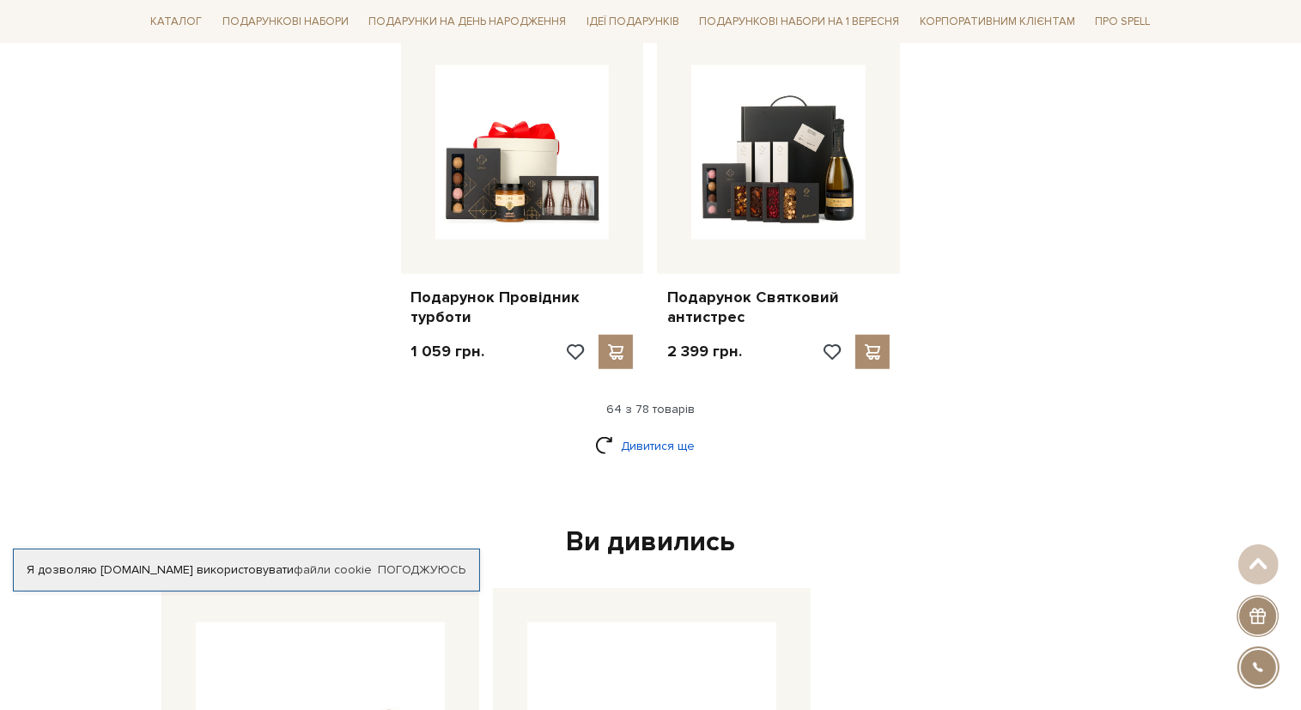
click at [674, 431] on link "Дивитися ще" at bounding box center [651, 446] width 112 height 30
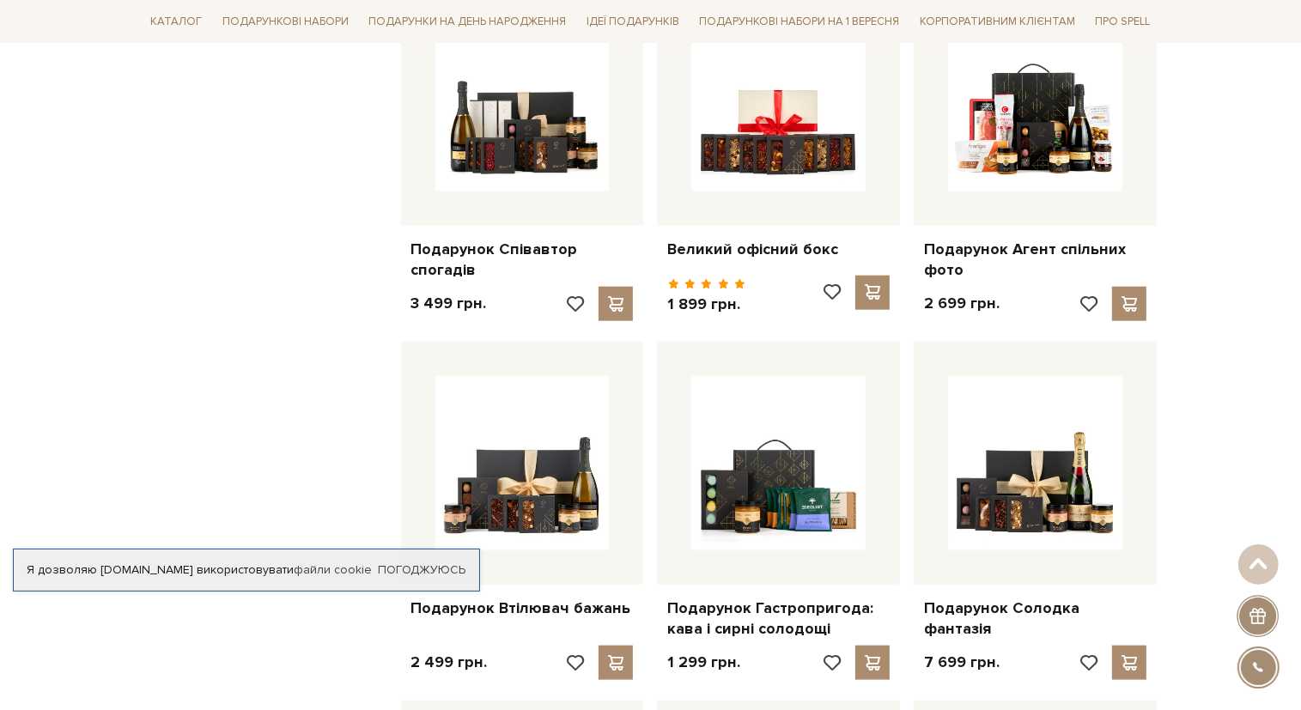
scroll to position [8285, 0]
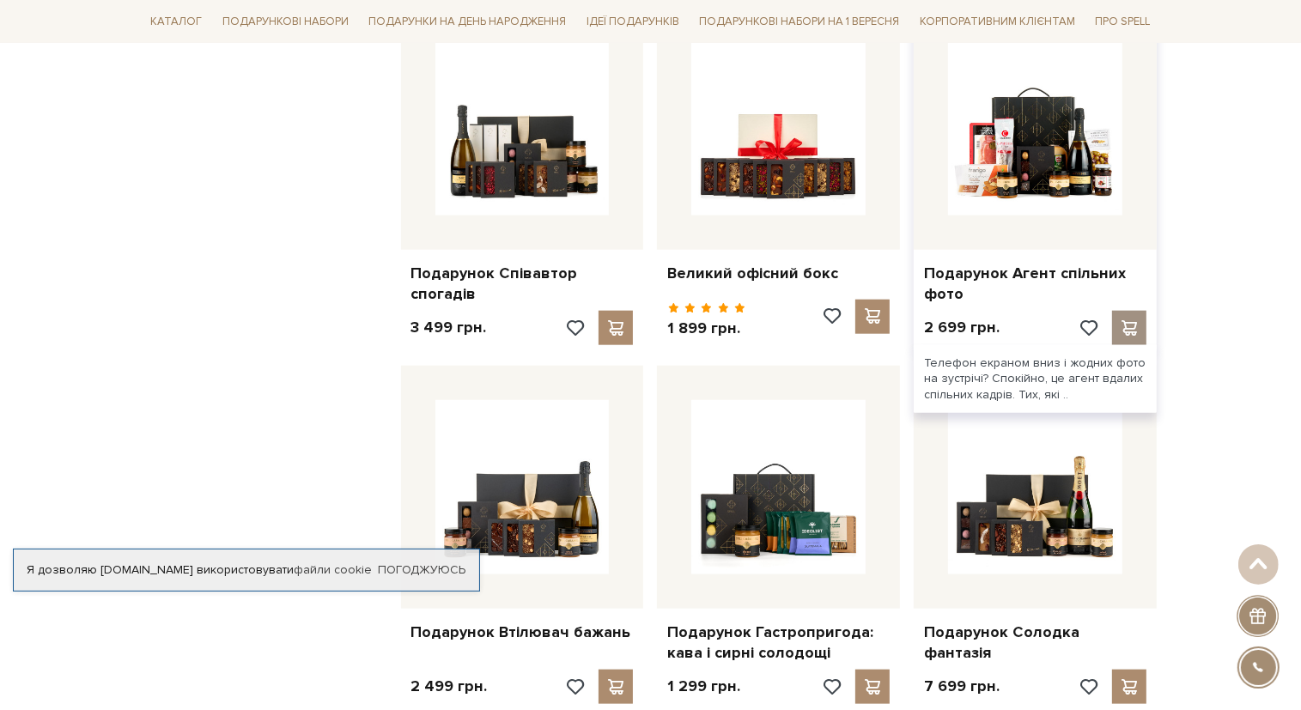
click at [1130, 320] on span at bounding box center [1129, 327] width 21 height 15
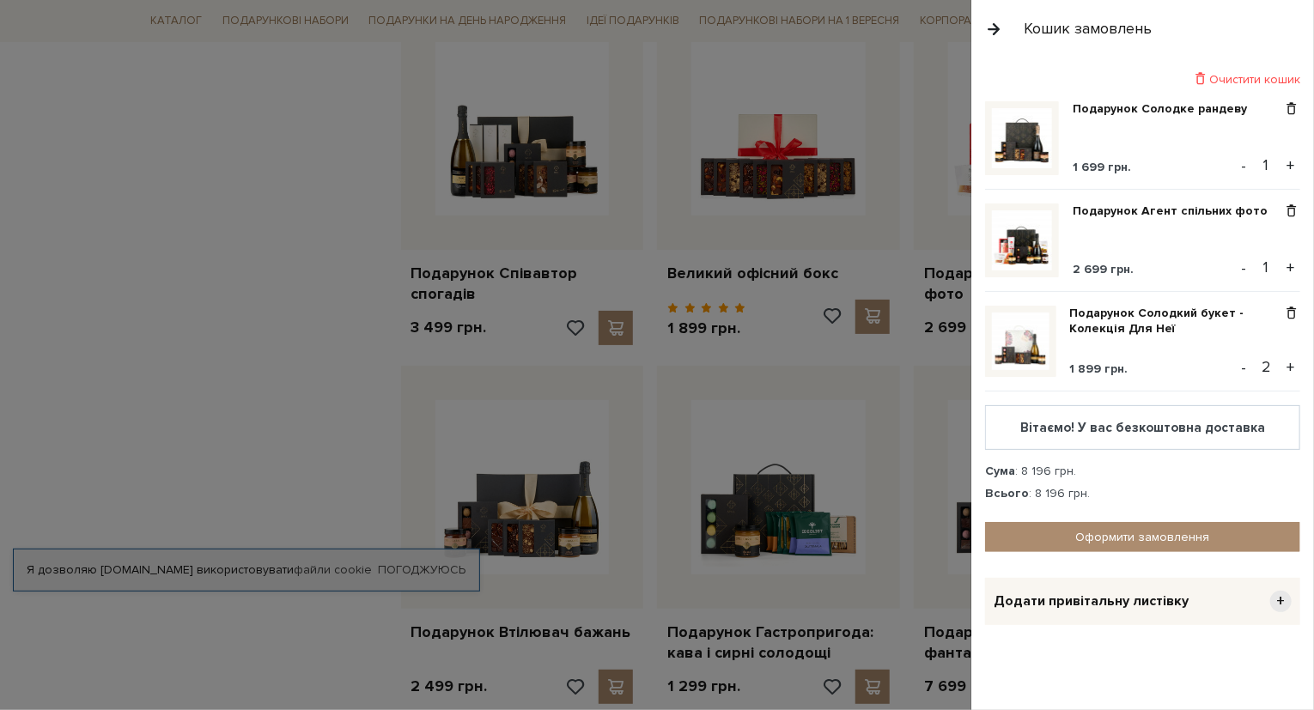
click at [1286, 264] on button "+" at bounding box center [1290, 268] width 20 height 26
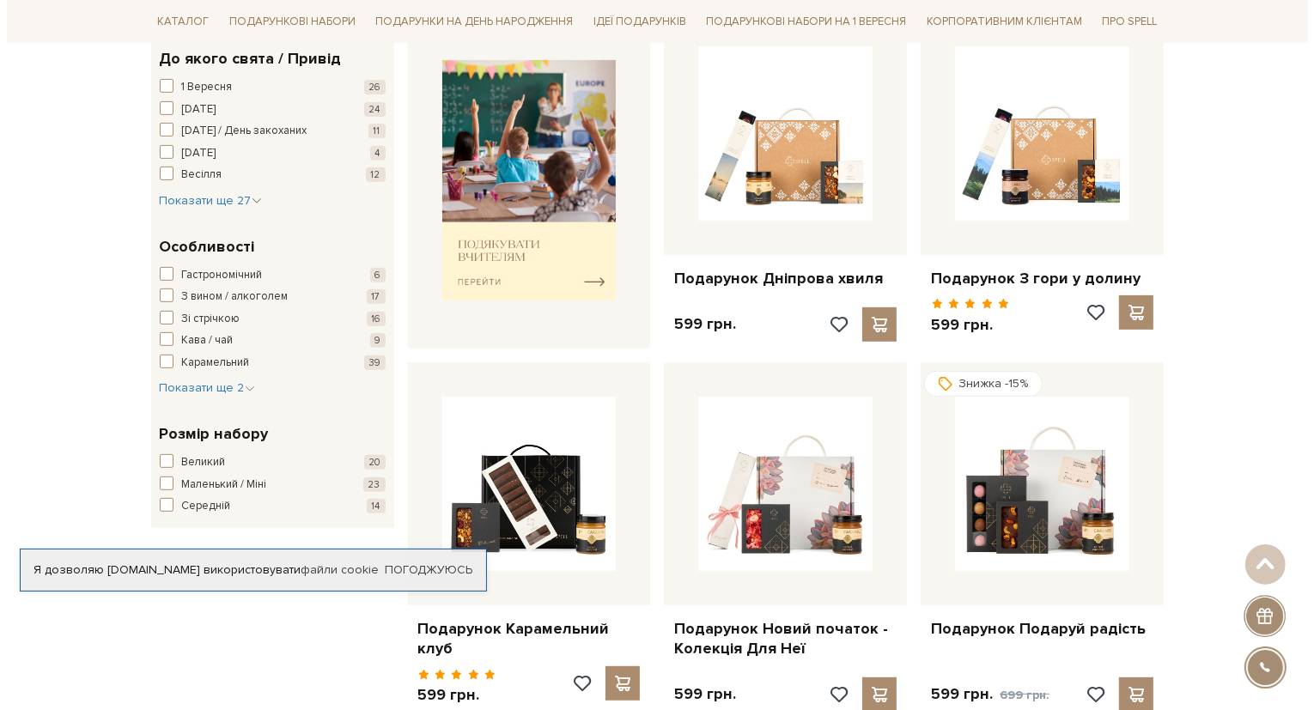
scroll to position [0, 0]
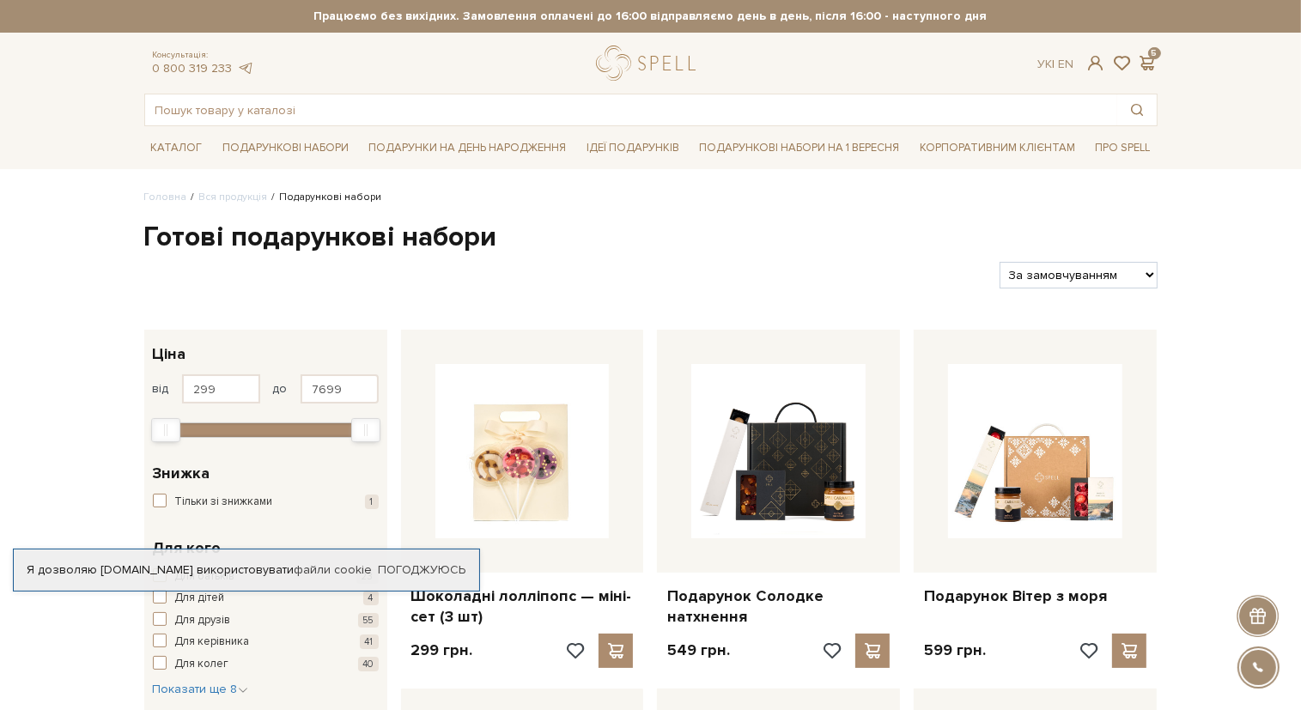
click at [1135, 53] on div "Консультація: 0 800 319 233 Ук | En | 5" at bounding box center [651, 63] width 1034 height 35
click at [1147, 57] on span at bounding box center [1147, 63] width 21 height 18
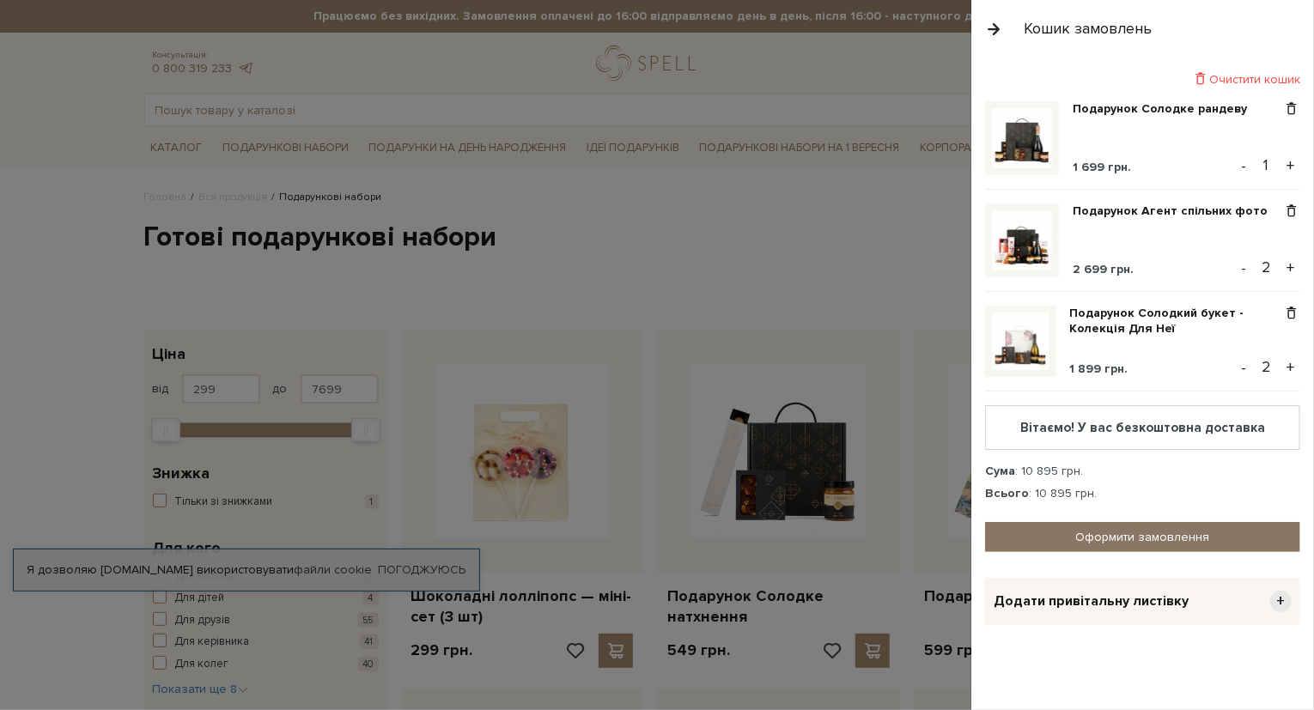
click at [1133, 543] on link "Оформити замовлення" at bounding box center [1142, 537] width 315 height 30
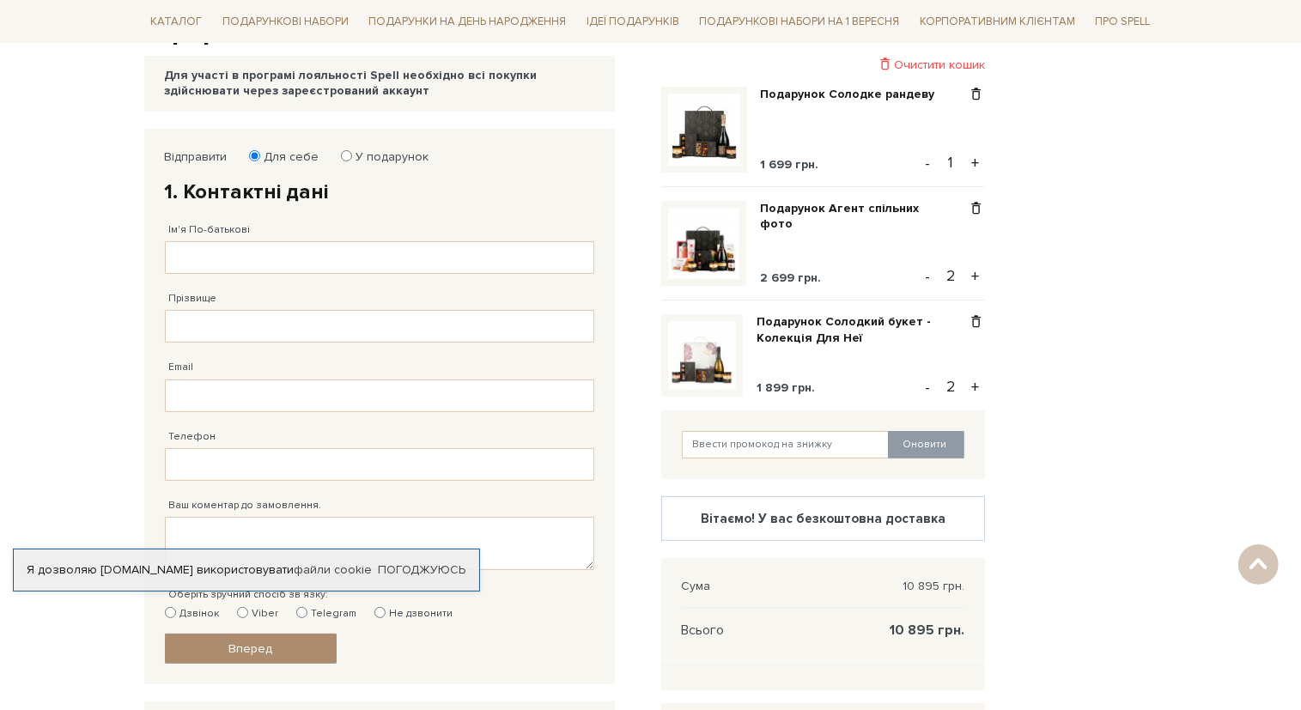
scroll to position [208, 0]
click at [341, 149] on input "У подарунок" at bounding box center [346, 154] width 11 height 11
radio input "true"
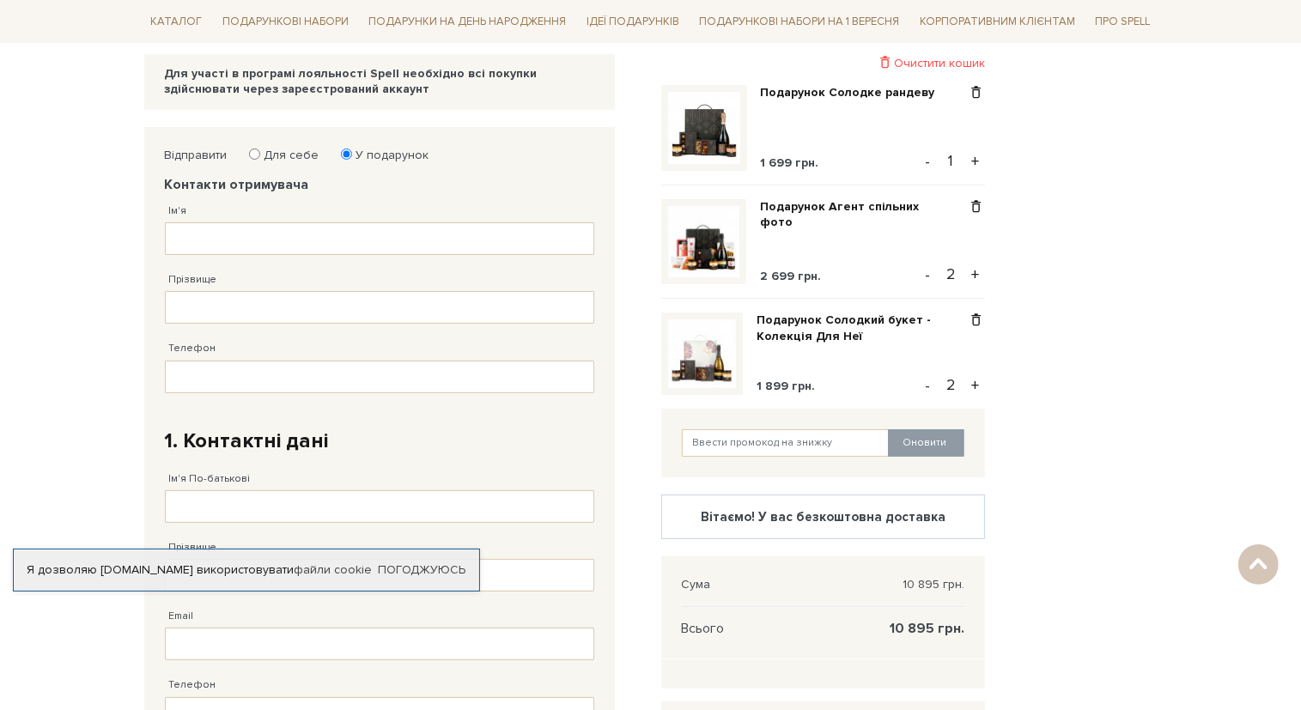
click at [291, 154] on label "Для себе" at bounding box center [286, 155] width 66 height 15
click at [260, 154] on input "Для себе" at bounding box center [254, 154] width 11 height 11
radio input "true"
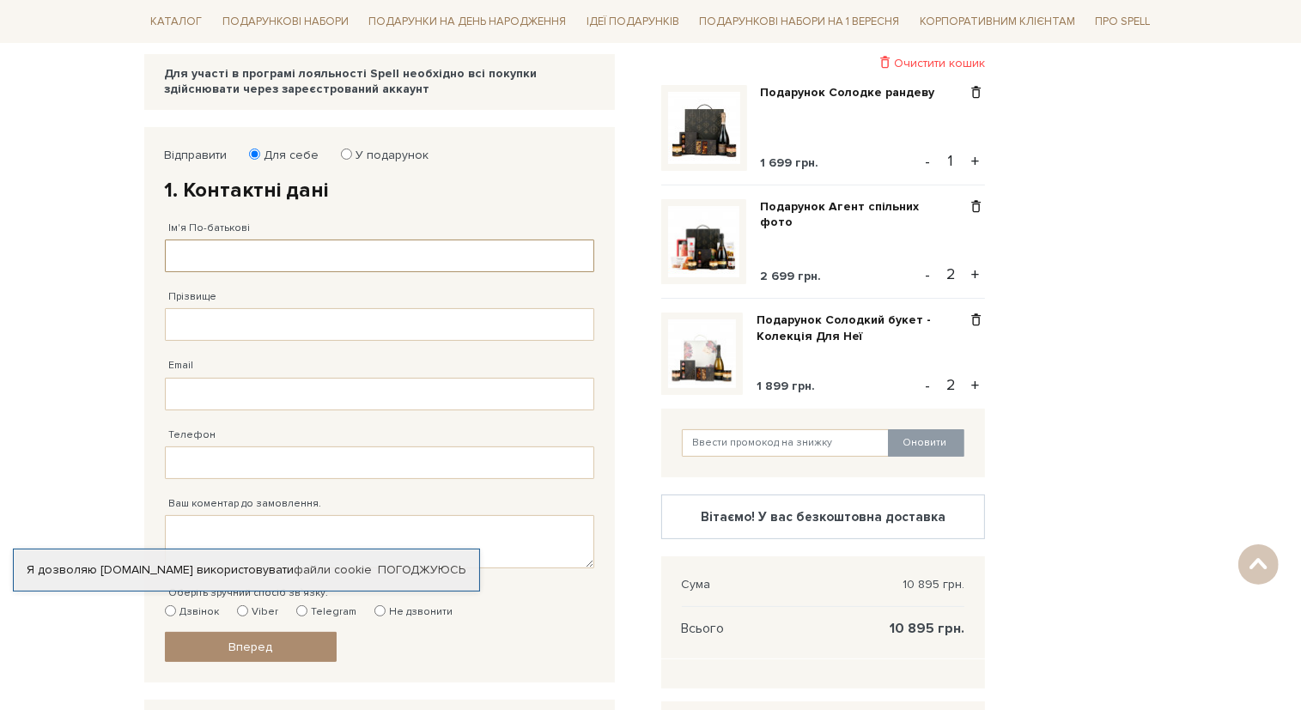
click at [284, 263] on input "Ім'я По-батькові" at bounding box center [379, 256] width 429 height 33
type input "Марія Валеріївна"
click at [282, 330] on input "Прізвище" at bounding box center [379, 324] width 429 height 33
type input "Жигульська"
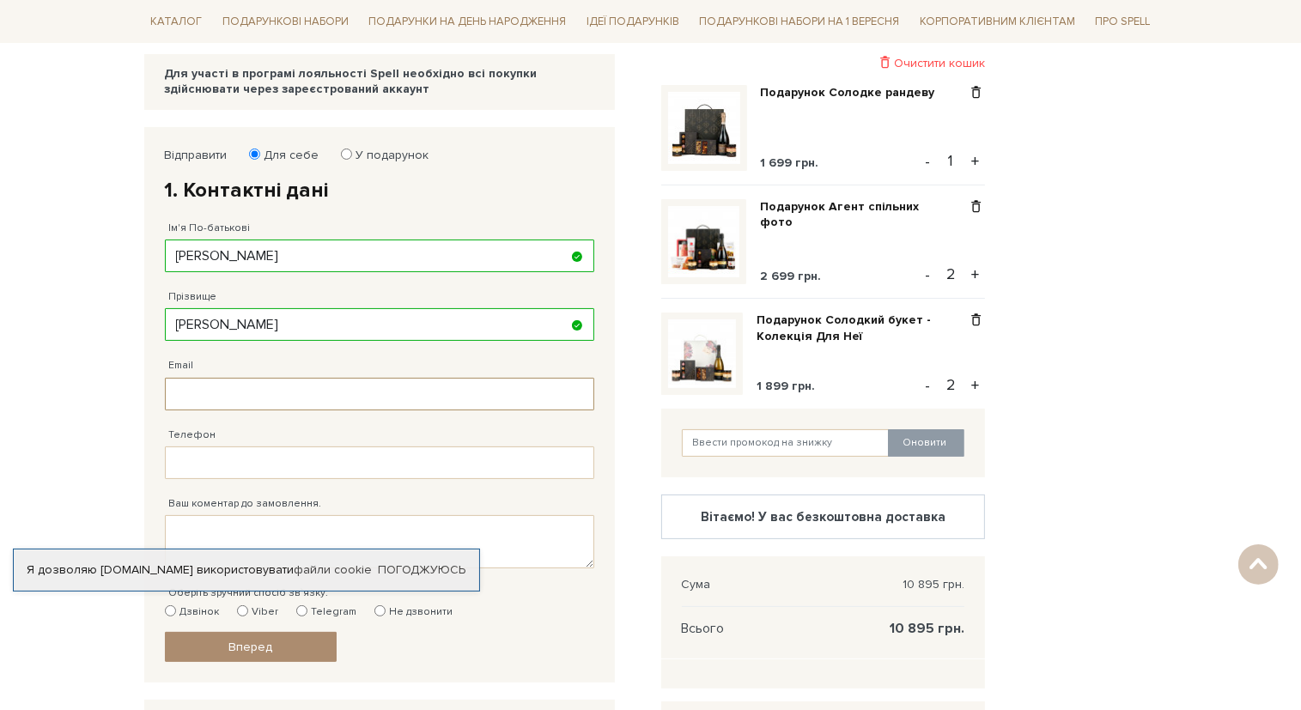
click at [285, 395] on input "Email" at bounding box center [379, 394] width 429 height 33
type input "chalamaria09@gmail.com"
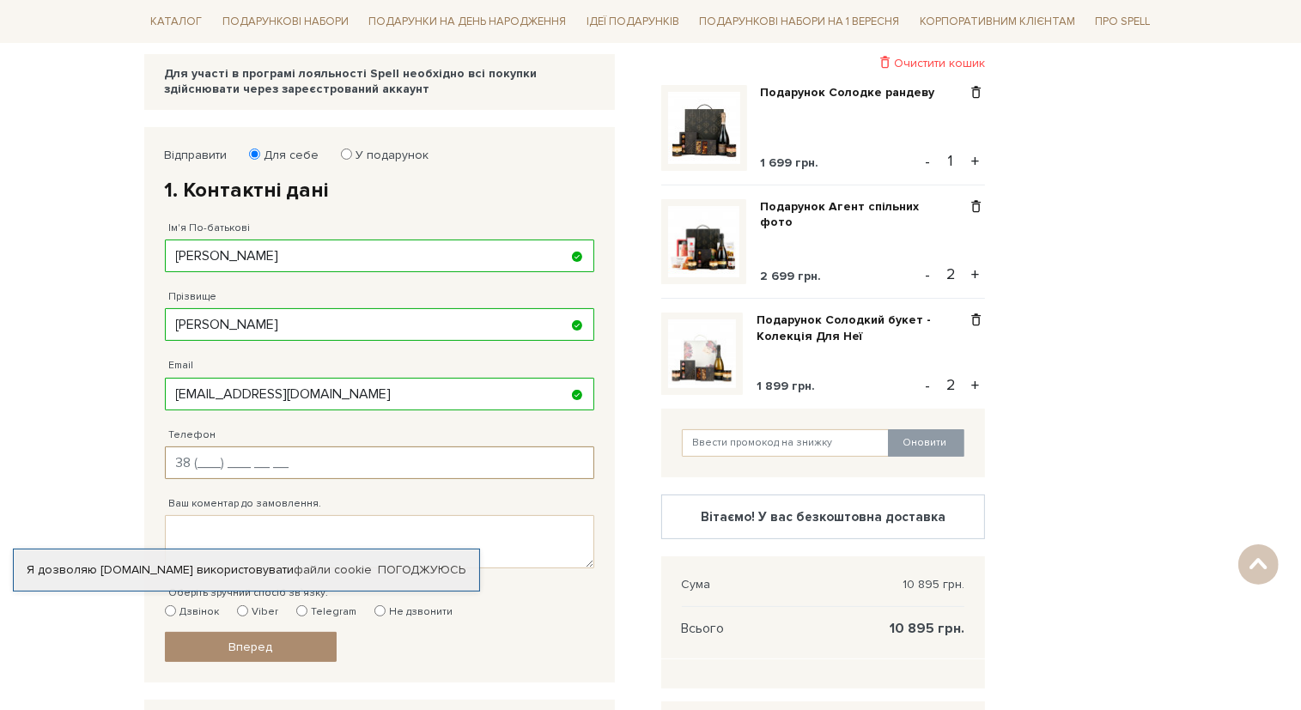
click at [254, 464] on input "Телефон" at bounding box center [379, 462] width 429 height 33
type input "38 (067) 327 11 63"
click at [234, 532] on textarea "Ваш коментар до замовлення." at bounding box center [379, 541] width 429 height 53
click at [530, 644] on fieldset "Відправити Для себе У подарунок 1. Контактні дані Ім'я По-батькові Марія Валері…" at bounding box center [379, 405] width 429 height 515
click at [324, 606] on label "Telegram" at bounding box center [326, 611] width 61 height 15
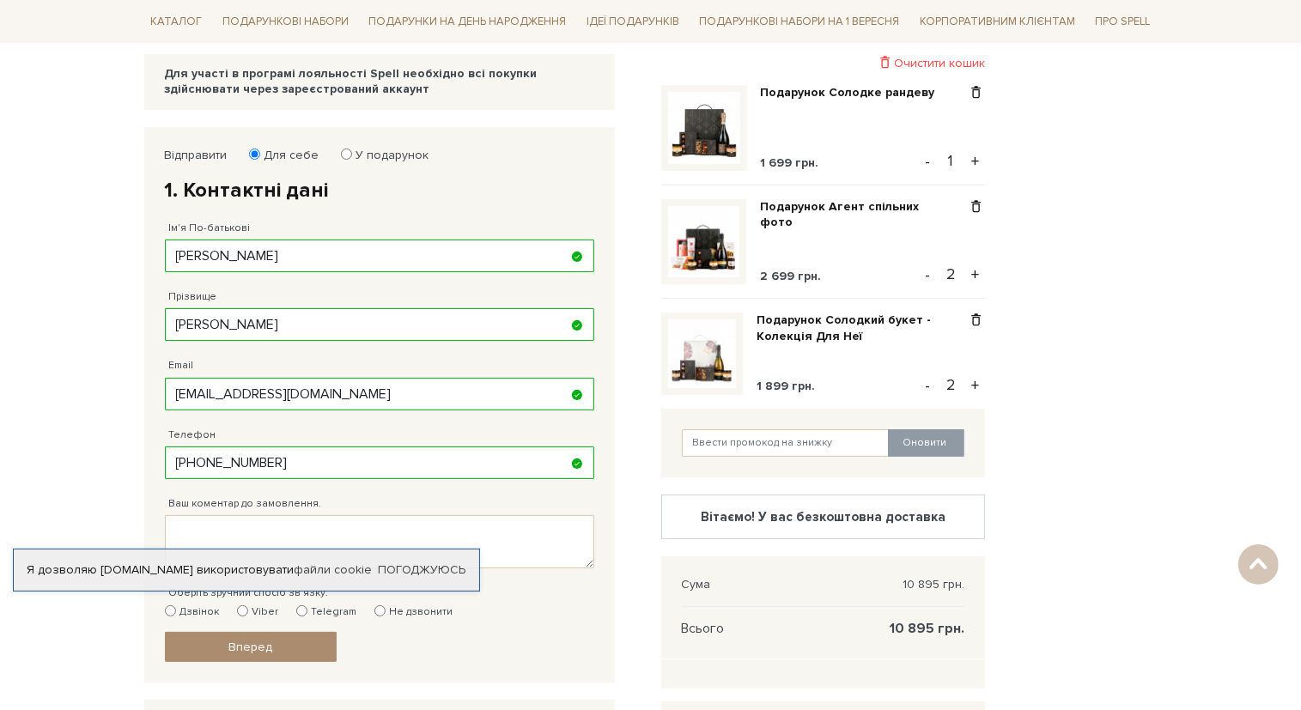
click at [307, 606] on input "Telegram" at bounding box center [301, 610] width 11 height 11
radio input "true"
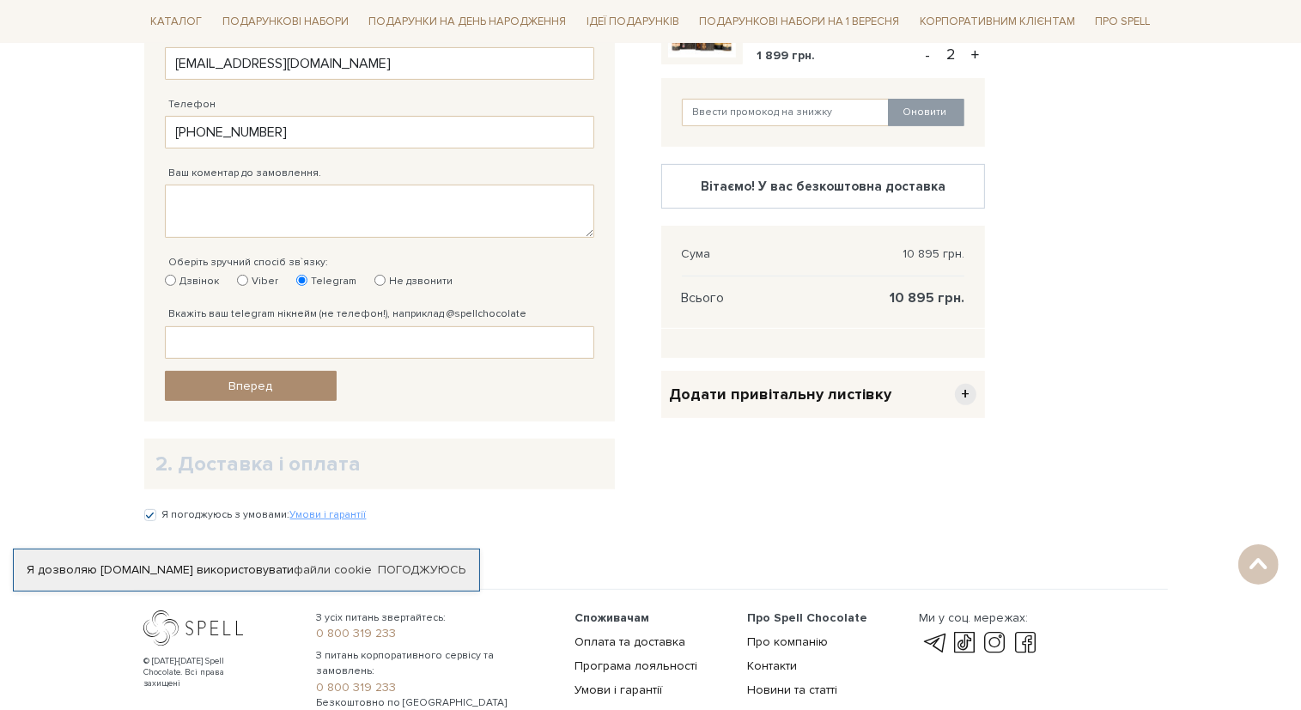
scroll to position [546, 0]
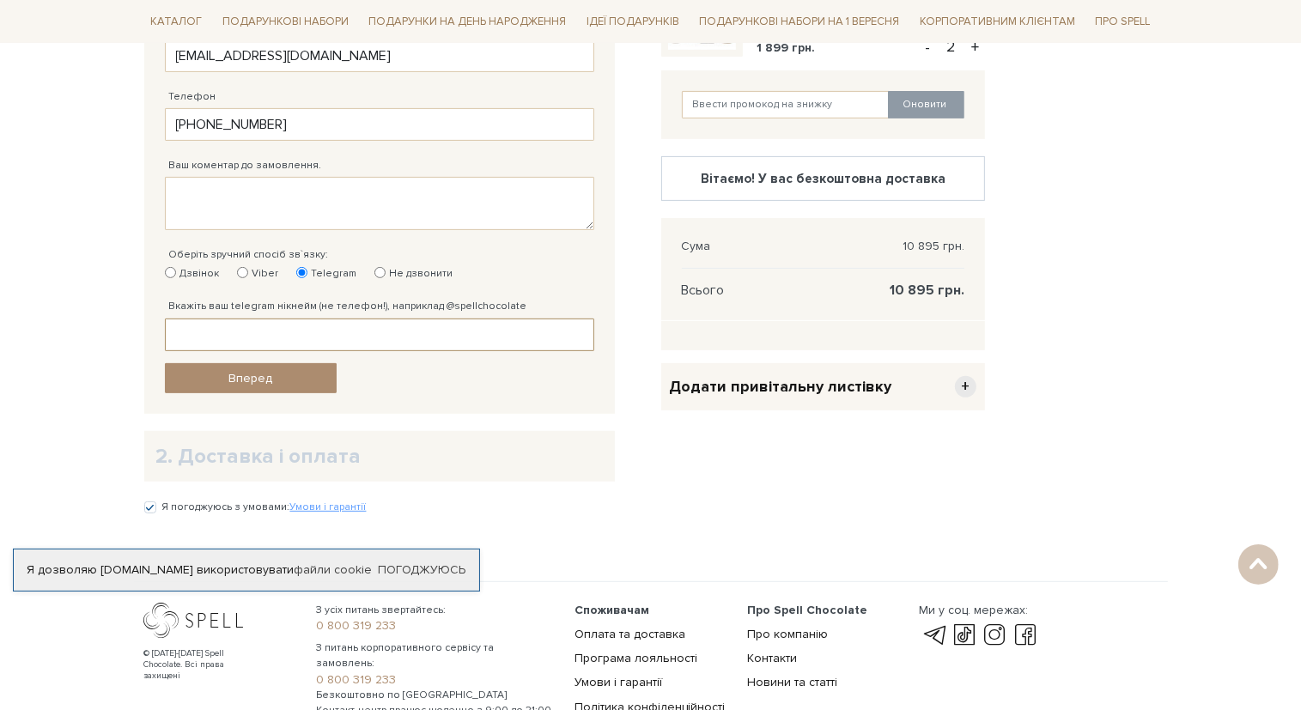
click at [298, 339] on input "Вкажіть ваш telegram нікнейм (не телефон!), наприклад @spellchocolate" at bounding box center [379, 335] width 429 height 33
type input "@zhyhulska"
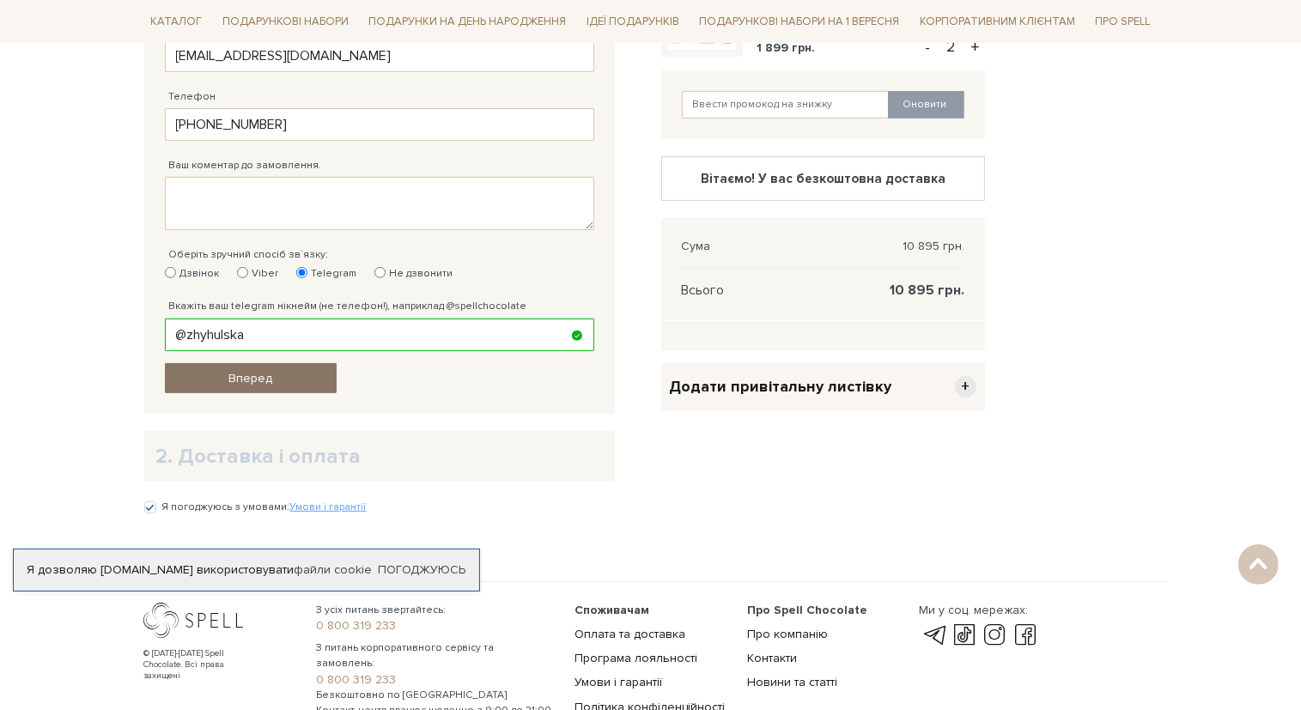
click at [298, 376] on link "Вперед" at bounding box center [251, 378] width 172 height 30
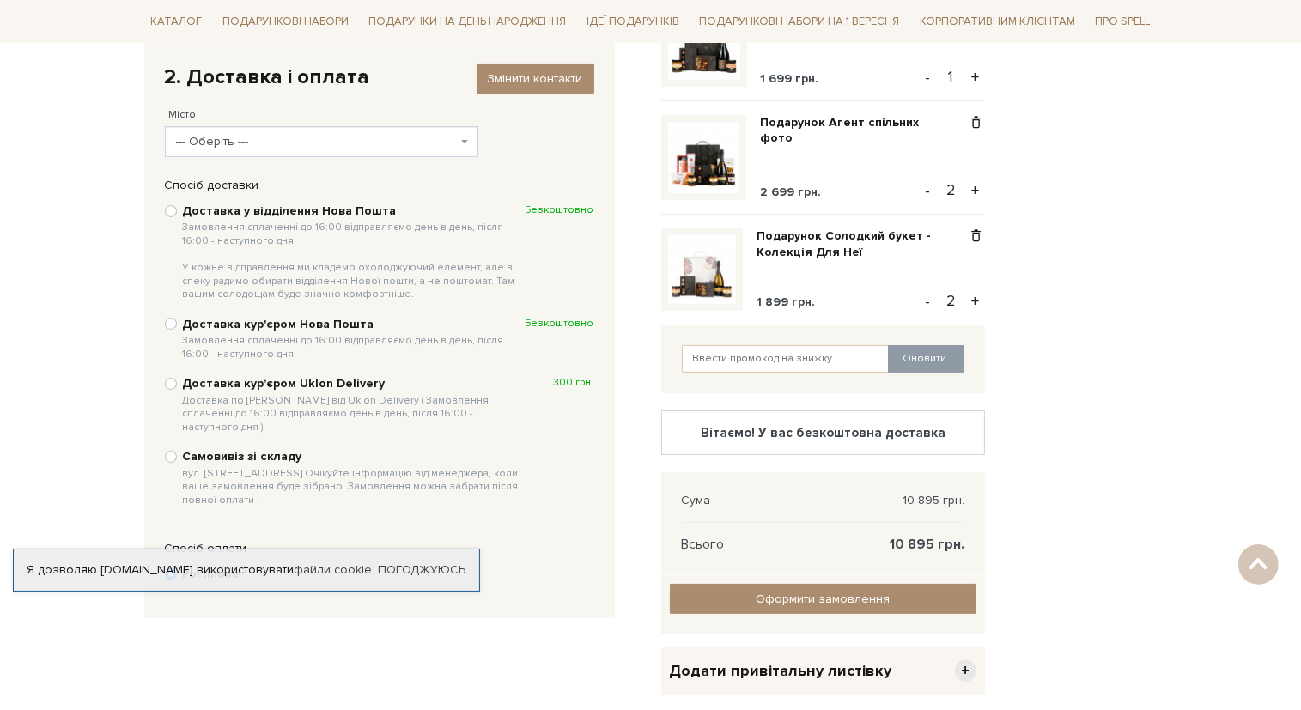
scroll to position [306, 0]
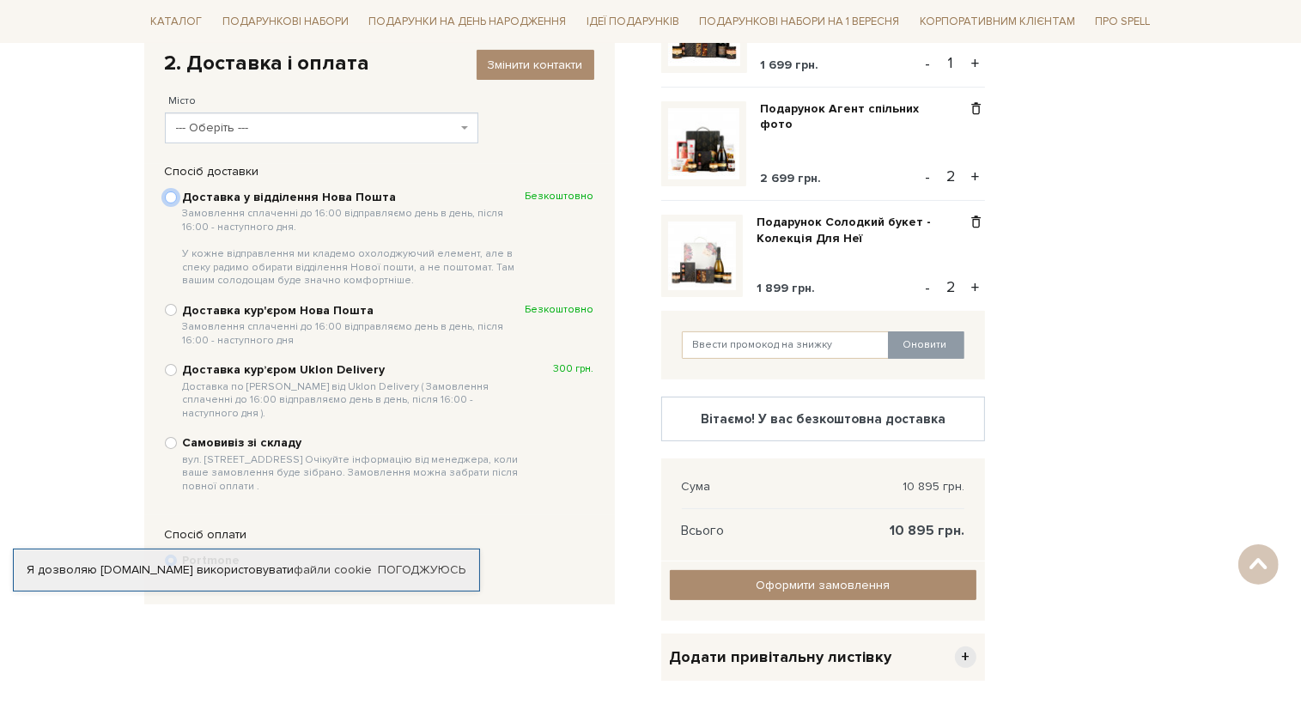
click at [172, 196] on input "Доставка у відділення Нова Пошта Замовлення сплаченні до 16:00 відправляємо ден…" at bounding box center [171, 197] width 12 height 12
radio input "true"
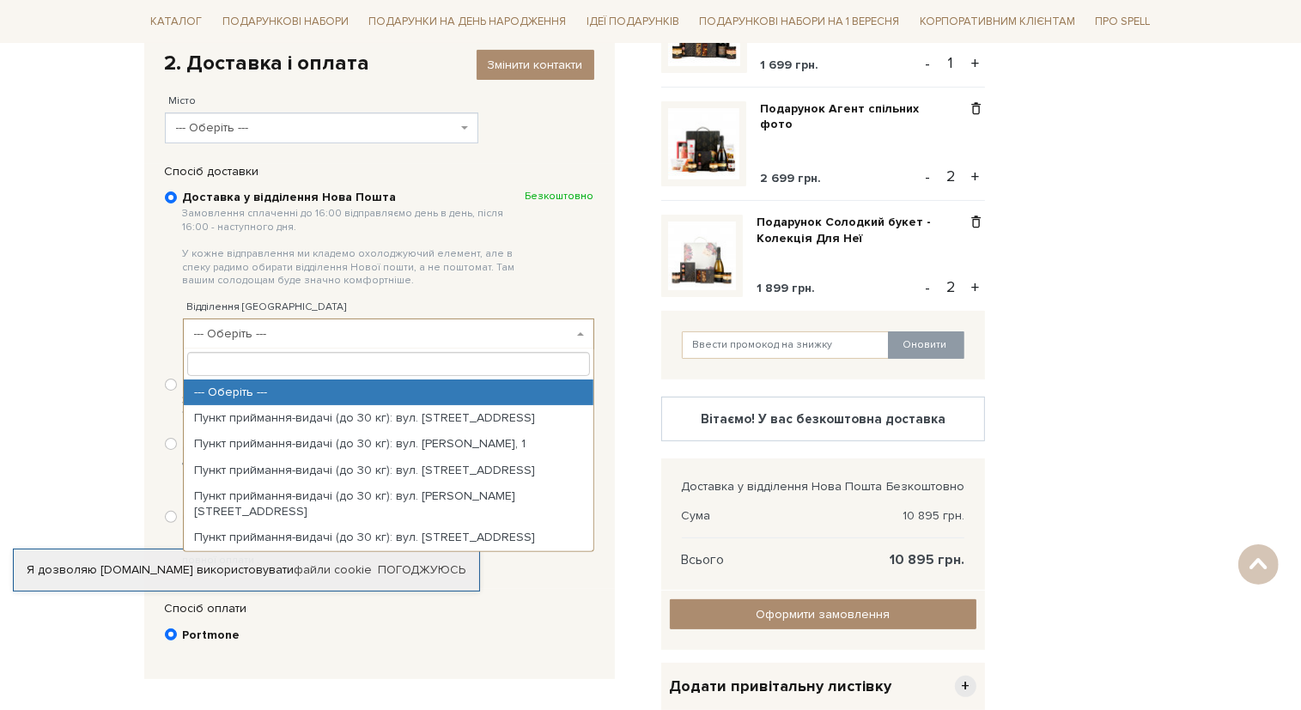
click at [319, 338] on span "--- Оберіть ---" at bounding box center [383, 333] width 379 height 17
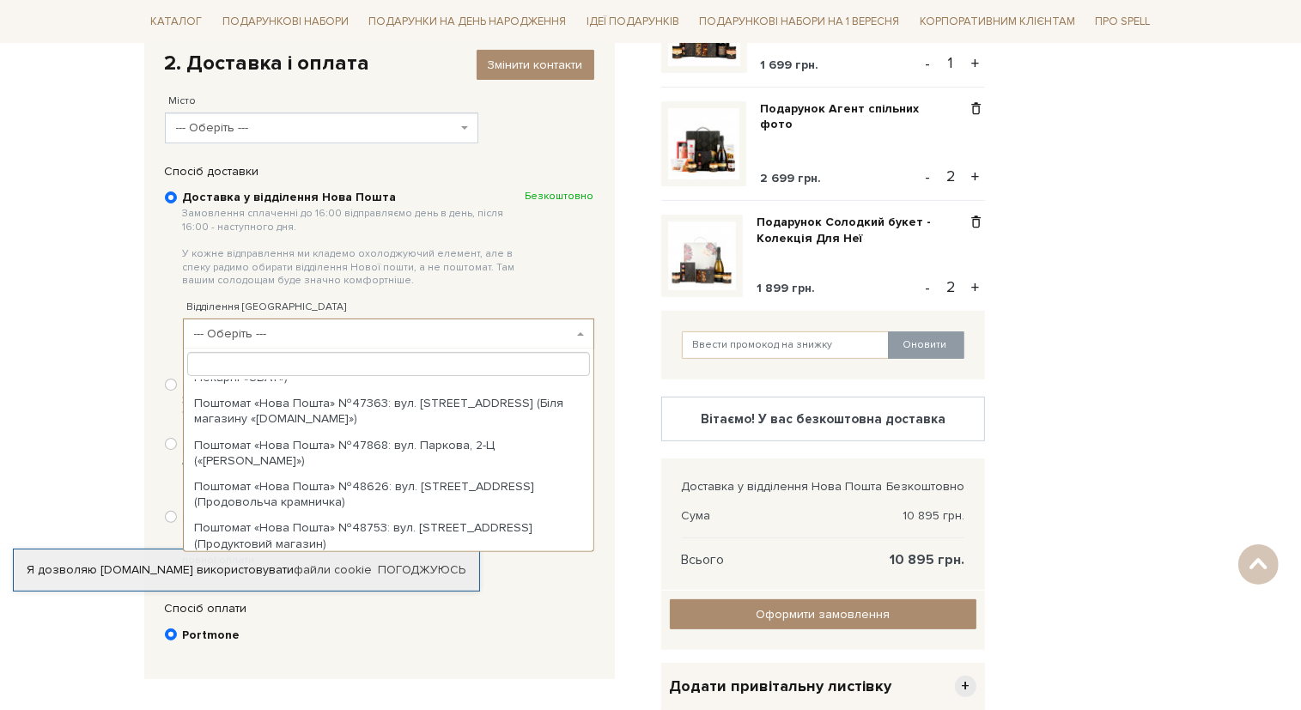
scroll to position [0, 0]
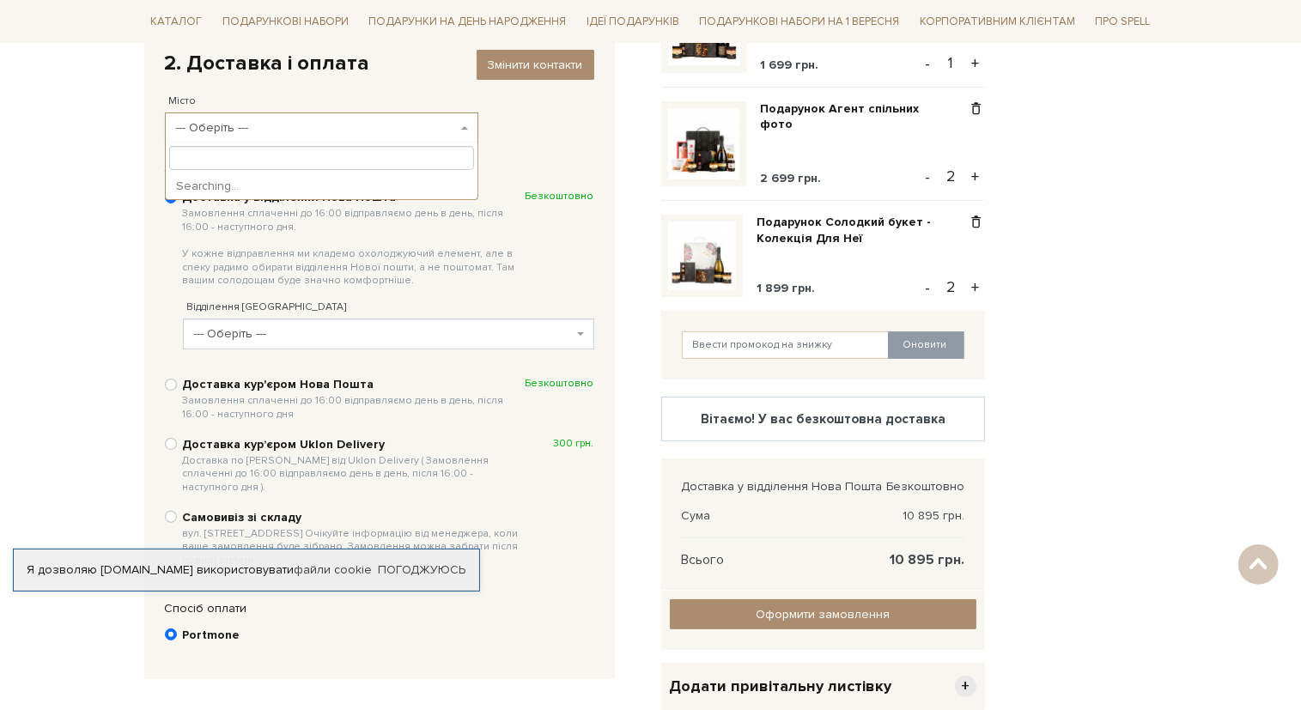
click at [405, 139] on span "--- Оберіть ---" at bounding box center [321, 127] width 313 height 31
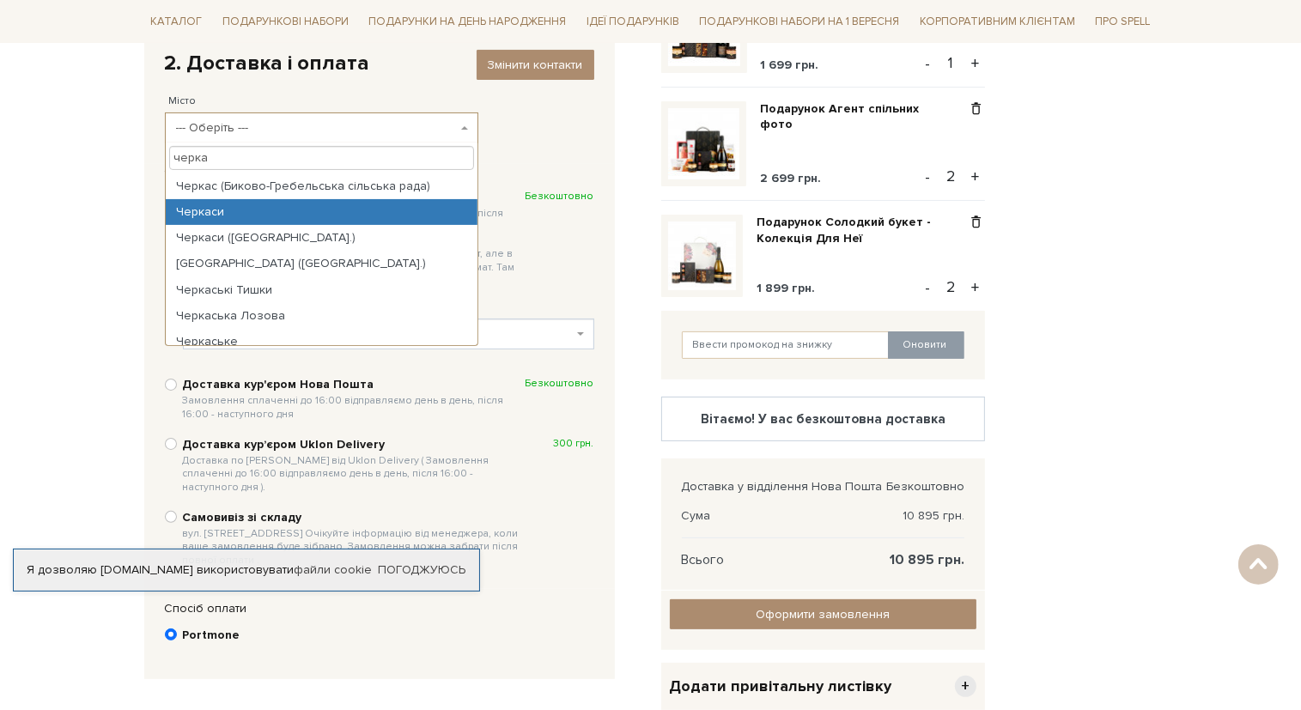
type input "черка"
select select "Черкаси"
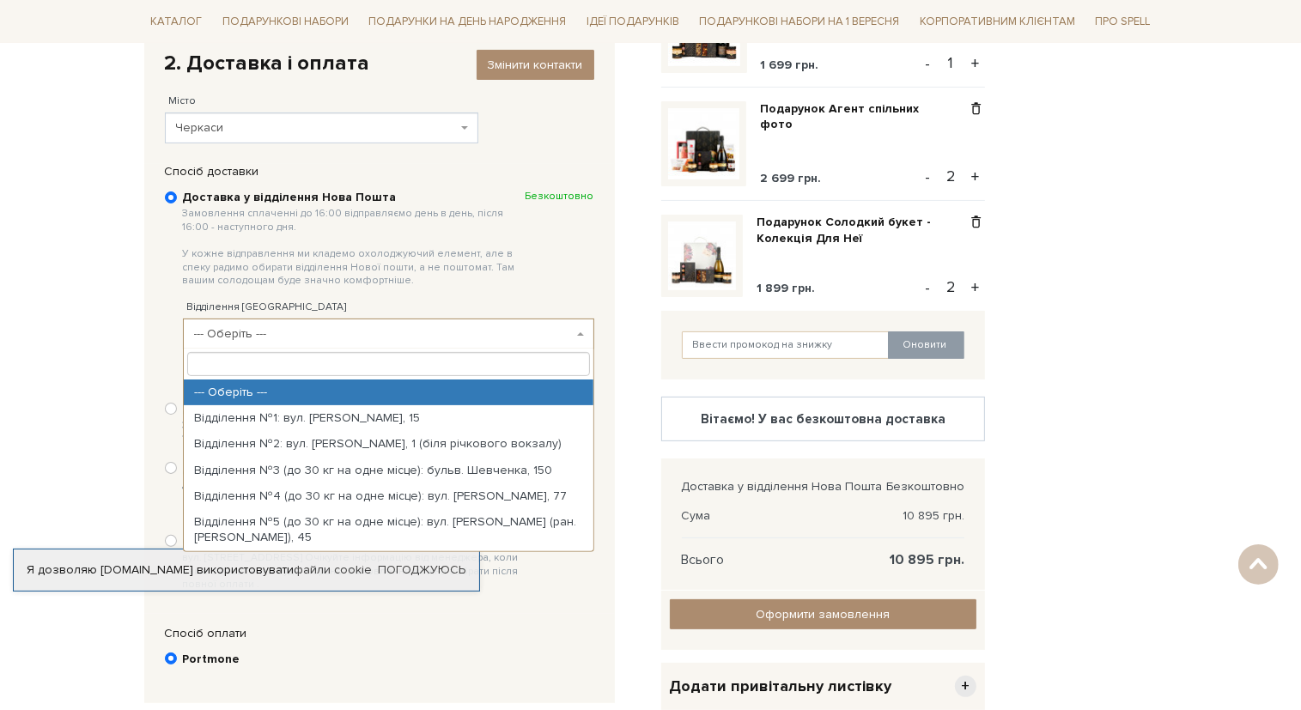
click at [309, 339] on span "--- Оберіть ---" at bounding box center [383, 333] width 379 height 17
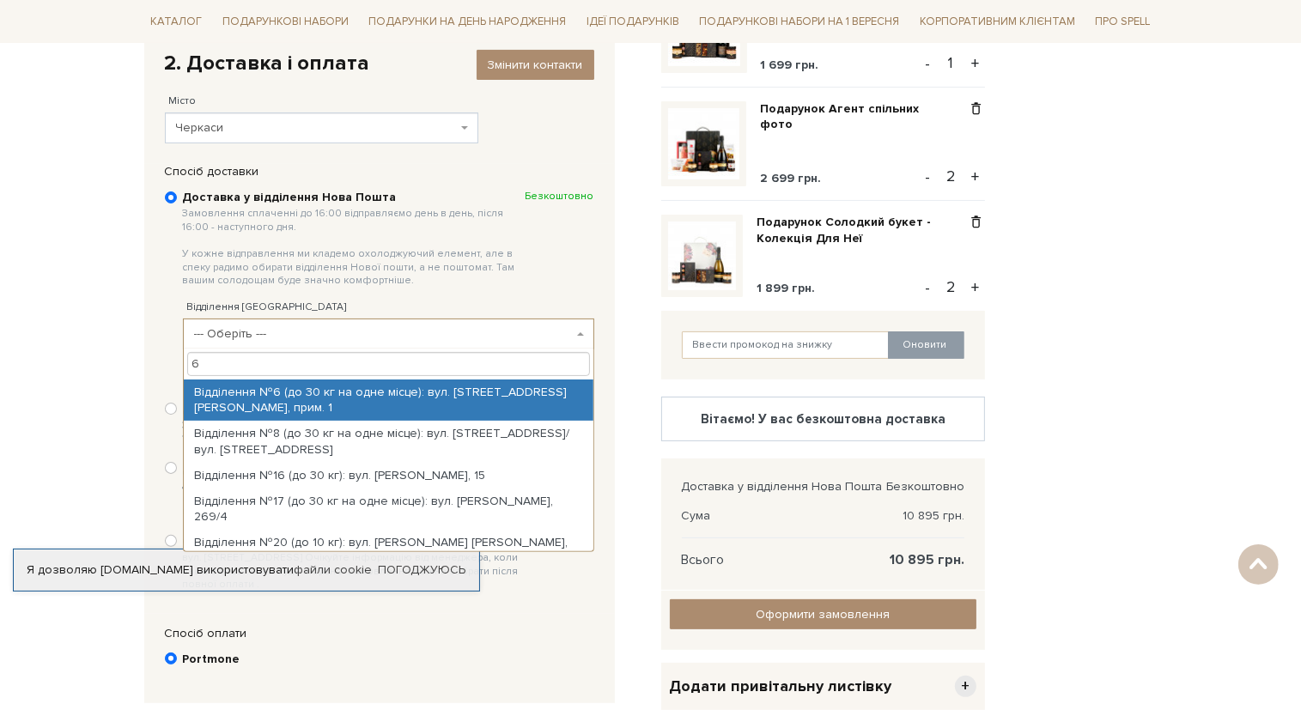
type input "6"
select select "Відділення №6 (до 30 кг на одне місце): вул. Нижня Горова, 44, прим. 1"
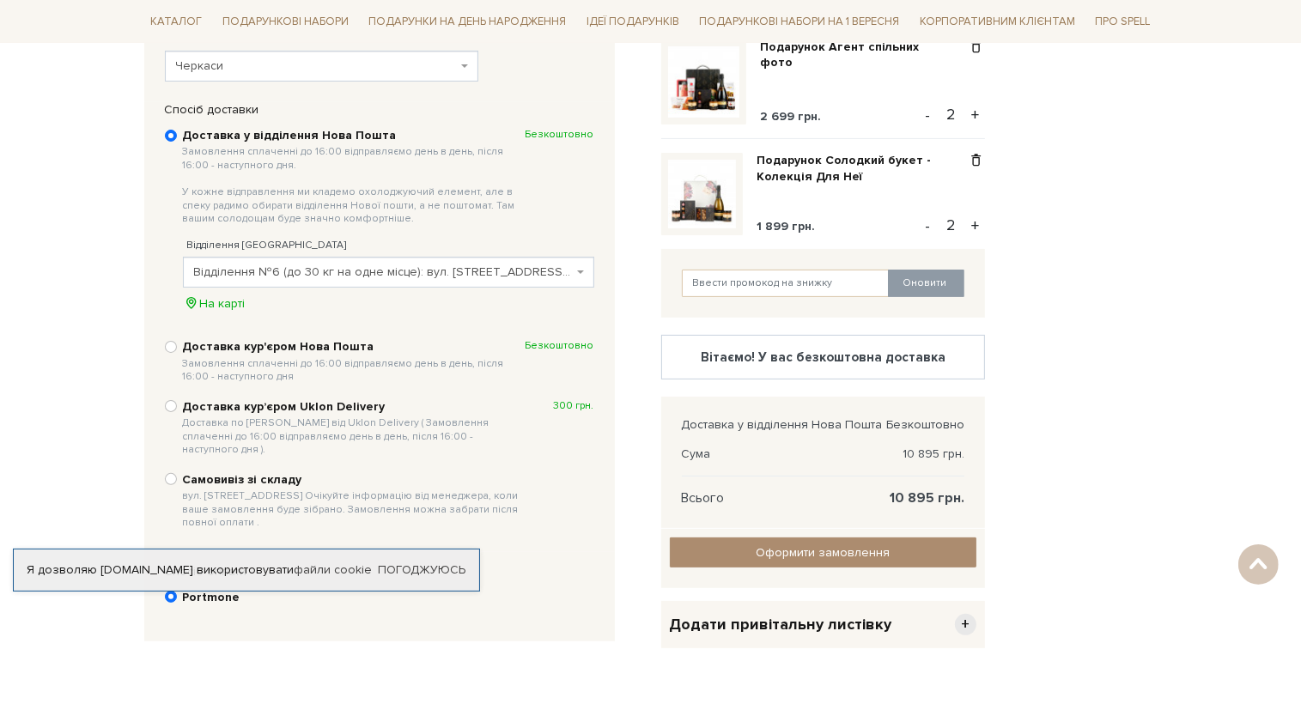
scroll to position [381, 0]
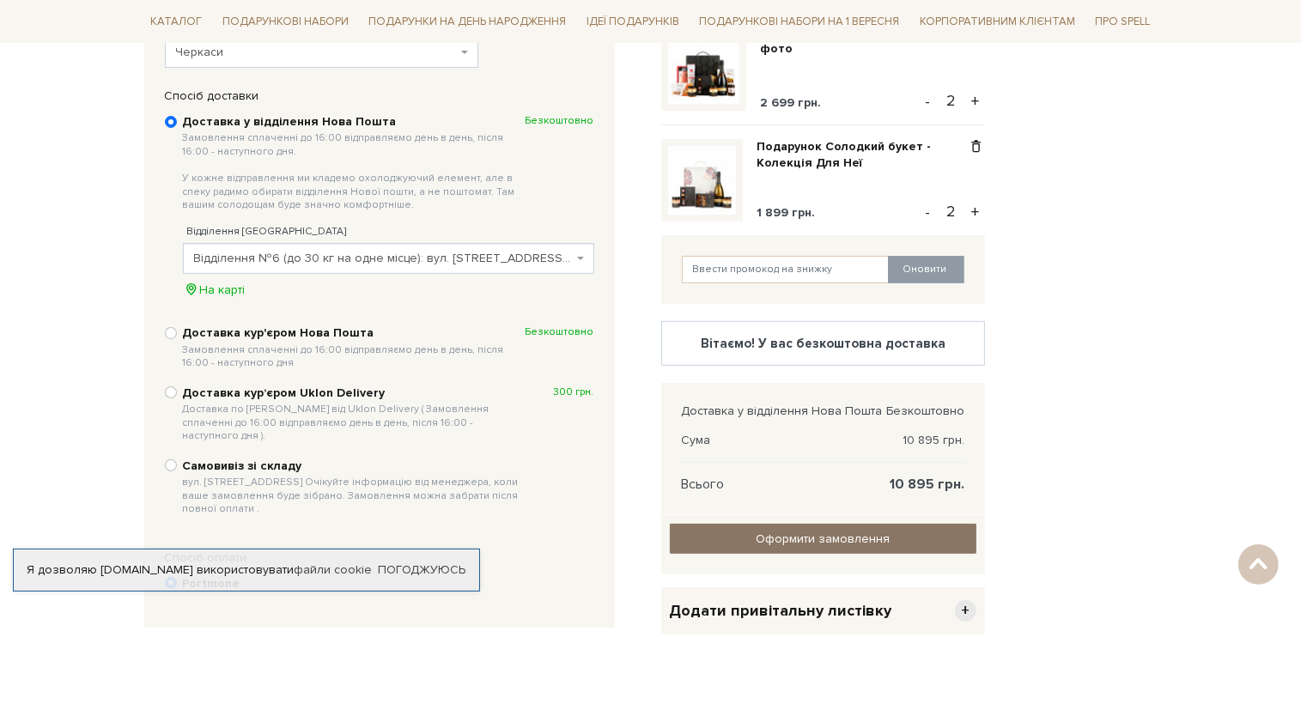
click at [867, 537] on input "Оформити замовлення" at bounding box center [823, 539] width 307 height 30
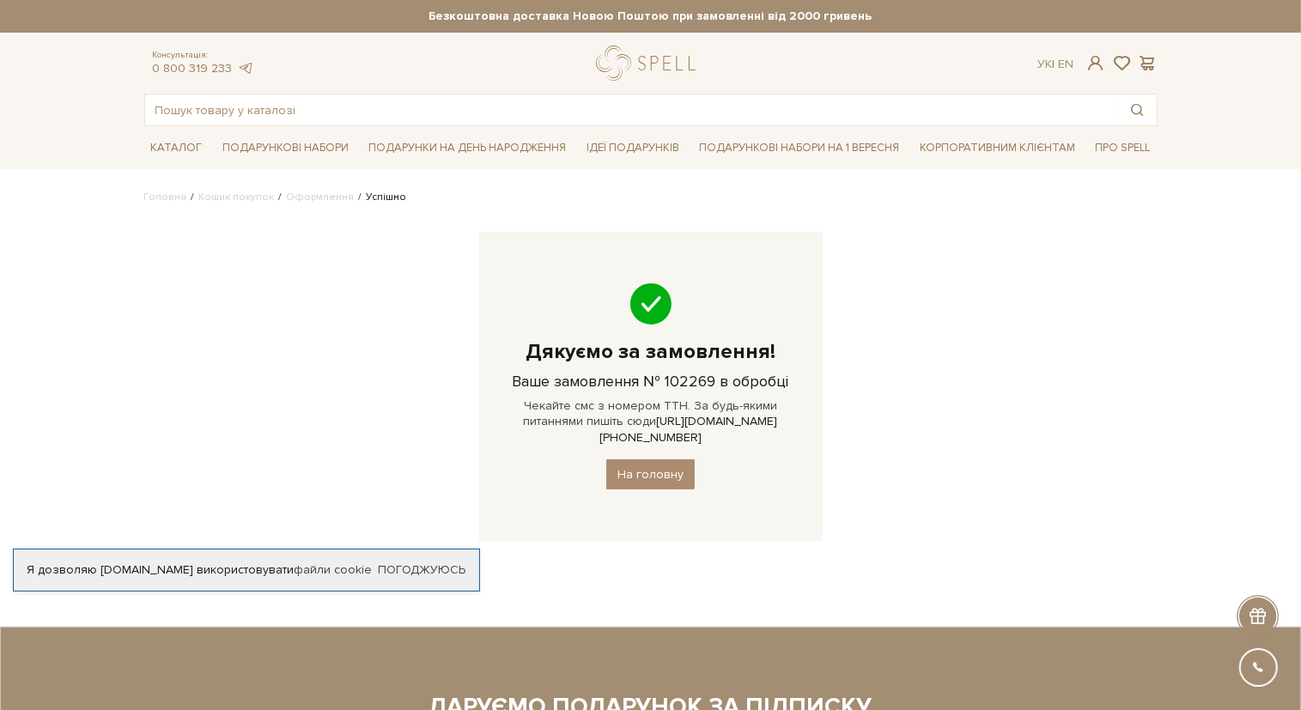
click at [955, 377] on div "Головна Кошик покупок Оформлення Успішно Дякуємо за замовлення! Ваше замовлення…" at bounding box center [651, 378] width 1034 height 376
